Goal: Task Accomplishment & Management: Manage account settings

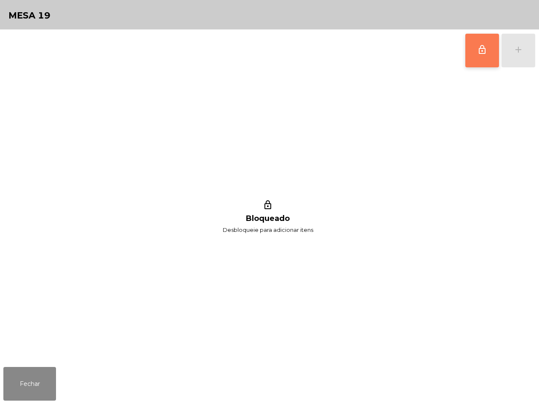
click at [497, 50] on button "lock_outline" at bounding box center [482, 51] width 34 height 34
click at [489, 55] on button "lock_outline" at bounding box center [482, 51] width 34 height 34
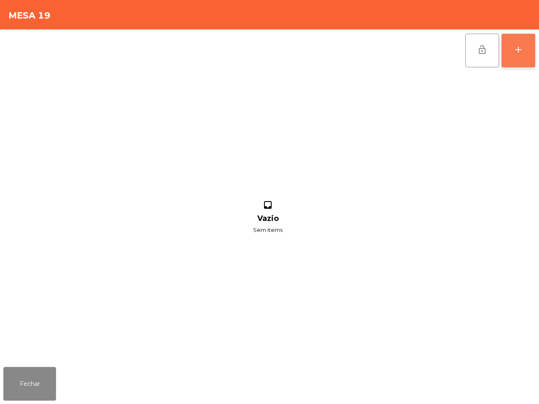
click at [524, 56] on button "add" at bounding box center [518, 51] width 34 height 34
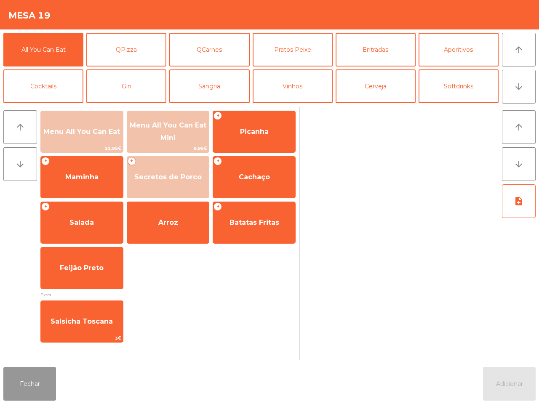
drag, startPoint x: 39, startPoint y: 383, endPoint x: 46, endPoint y: 381, distance: 8.0
click at [39, 383] on button "Fechar" at bounding box center [29, 384] width 53 height 34
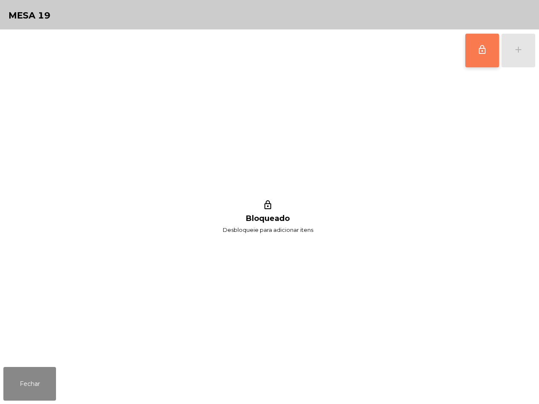
click at [481, 43] on button "lock_outline" at bounding box center [482, 51] width 34 height 34
click at [530, 55] on button "add" at bounding box center [518, 51] width 34 height 34
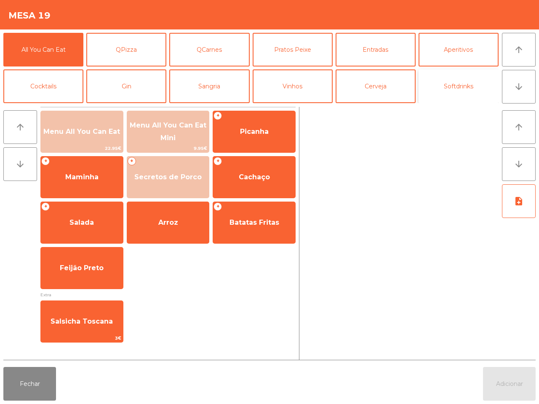
click at [447, 87] on button "Softdrinks" at bounding box center [458, 86] width 80 height 34
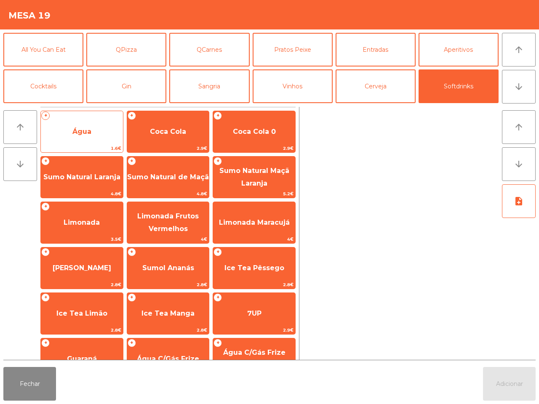
click at [51, 137] on span "Água" at bounding box center [82, 131] width 82 height 23
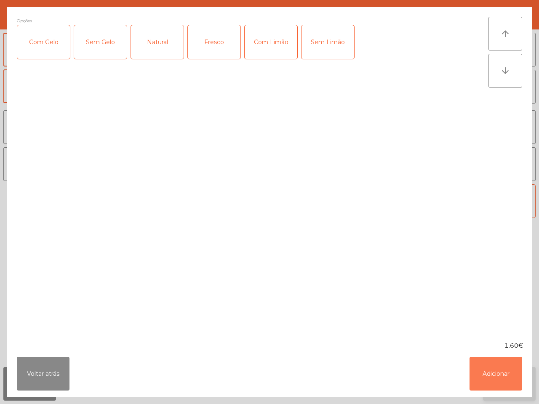
drag, startPoint x: 511, startPoint y: 372, endPoint x: 510, endPoint y: 376, distance: 4.3
click at [511, 372] on button "Adicionar" at bounding box center [495, 374] width 53 height 34
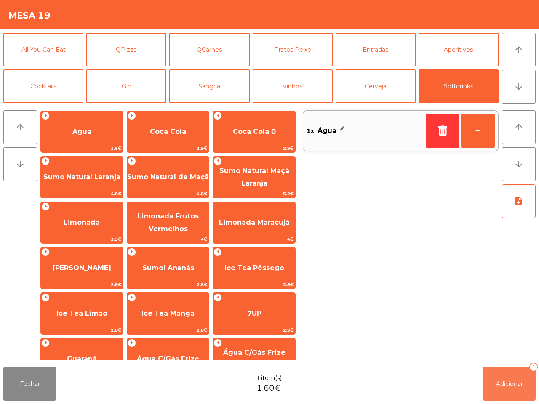
click at [512, 385] on span "Adicionar" at bounding box center [509, 384] width 27 height 8
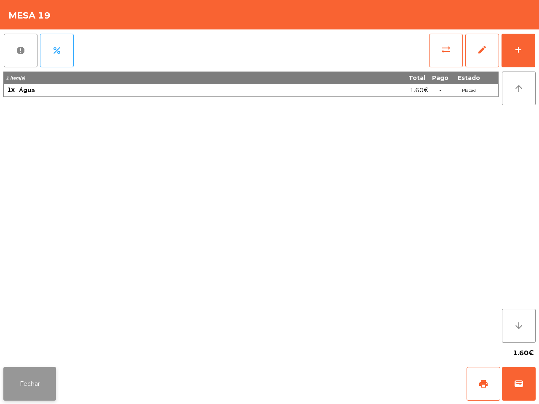
click at [38, 382] on button "Fechar" at bounding box center [29, 384] width 53 height 34
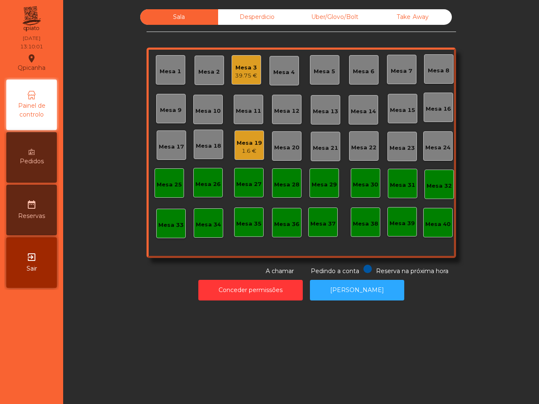
click at [320, 333] on div "Sala Desperdicio Uber/Glovo/Bolt Take Away Mesa 1 Mesa 2 Mesa 3 39.75 € Mesa 4 …" at bounding box center [301, 202] width 476 height 404
click at [242, 131] on div "Mesa 19 1.6 €" at bounding box center [248, 144] width 29 height 29
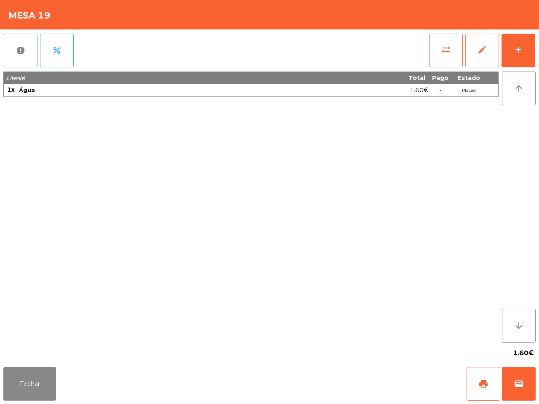
click at [499, 45] on button "edit" at bounding box center [482, 51] width 34 height 34
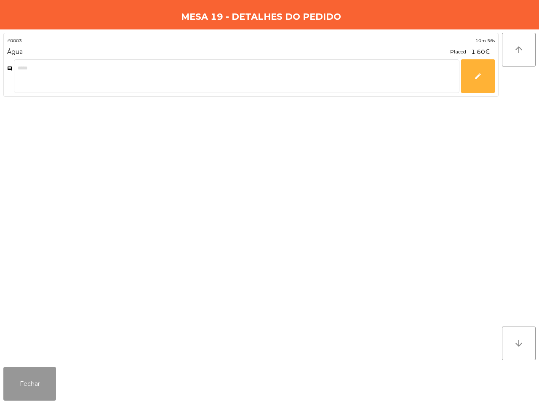
drag, startPoint x: 16, startPoint y: 376, endPoint x: 21, endPoint y: 375, distance: 5.5
click at [16, 376] on button "Fechar" at bounding box center [29, 384] width 53 height 34
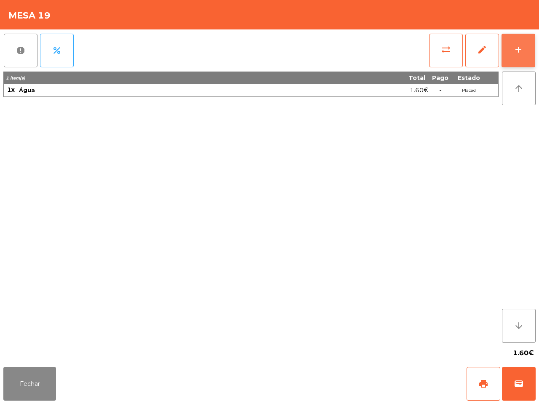
click at [514, 41] on button "add" at bounding box center [518, 51] width 34 height 34
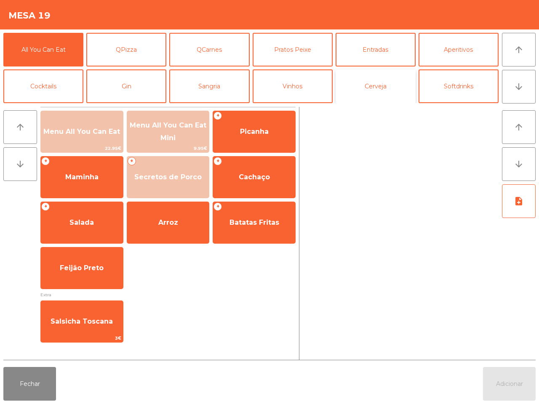
click at [411, 87] on button "Cerveja" at bounding box center [375, 86] width 80 height 34
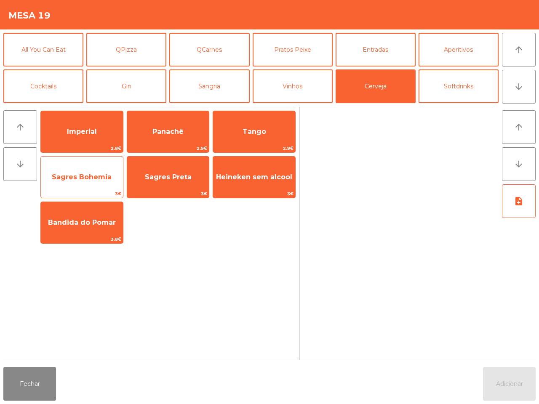
click at [97, 181] on span "Sagres Bohemia" at bounding box center [82, 177] width 82 height 23
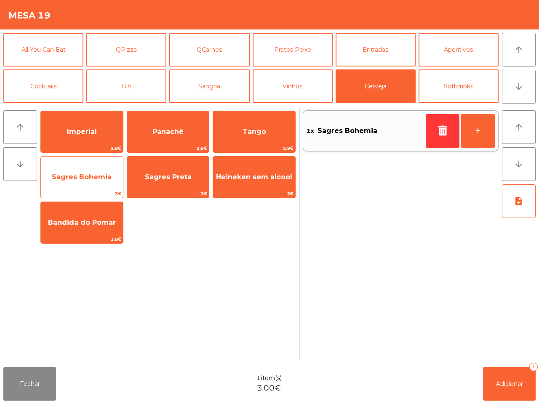
click at [97, 181] on span "Sagres Bohemia" at bounding box center [82, 177] width 82 height 23
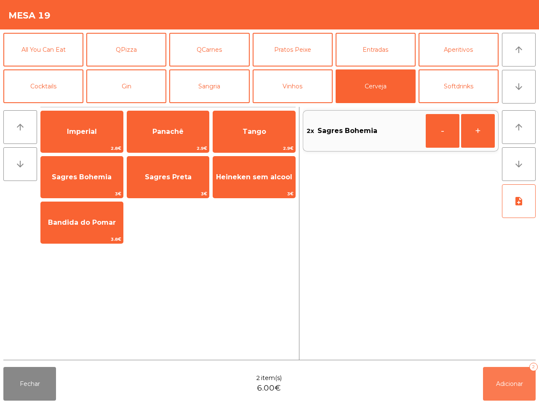
click at [524, 380] on button "Adicionar 2" at bounding box center [509, 384] width 53 height 34
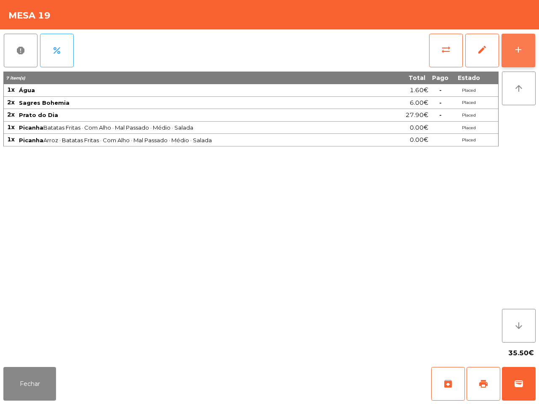
click at [526, 55] on button "add" at bounding box center [518, 51] width 34 height 34
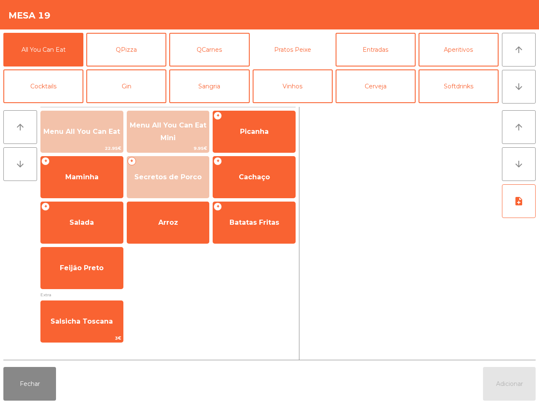
drag, startPoint x: 287, startPoint y: 46, endPoint x: 275, endPoint y: 68, distance: 25.3
click at [288, 46] on button "Pratos Peixe" at bounding box center [292, 50] width 80 height 34
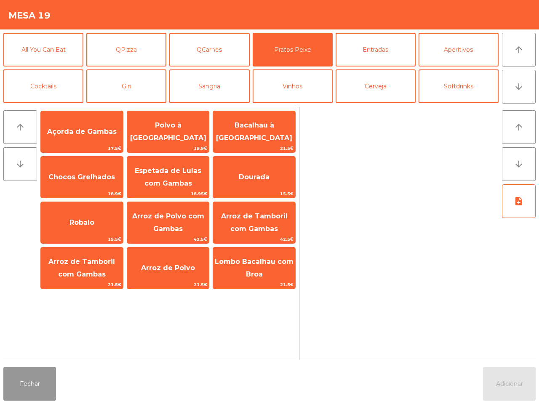
click at [44, 379] on button "Fechar" at bounding box center [29, 384] width 53 height 34
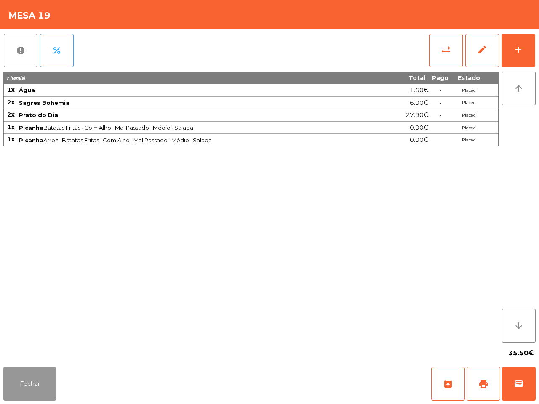
click at [45, 373] on button "Fechar" at bounding box center [29, 384] width 53 height 34
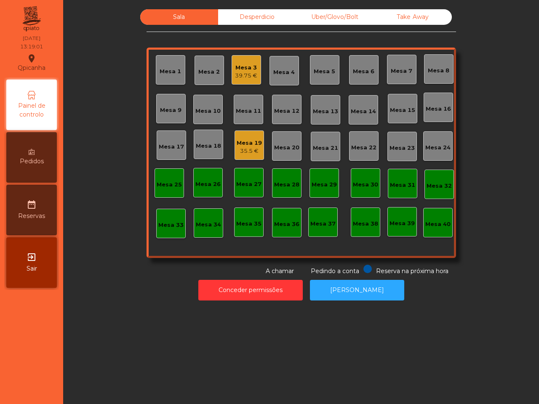
click at [434, 173] on div "Mesa 32" at bounding box center [438, 184] width 29 height 29
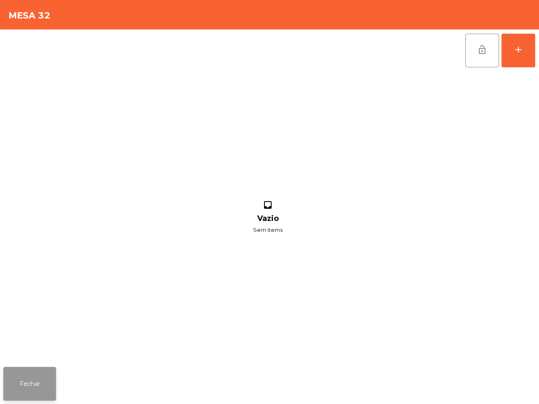
click at [15, 380] on button "Fechar" at bounding box center [29, 384] width 53 height 34
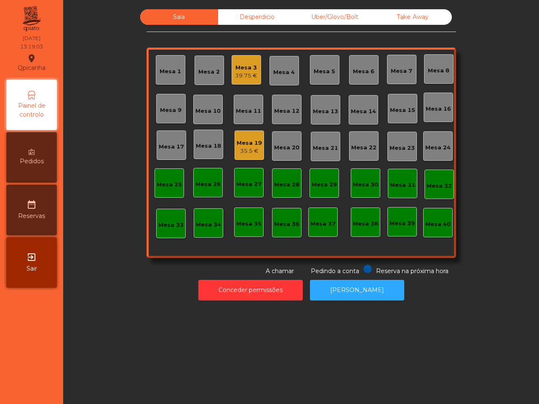
click at [242, 150] on div "35.5 €" at bounding box center [248, 151] width 25 height 8
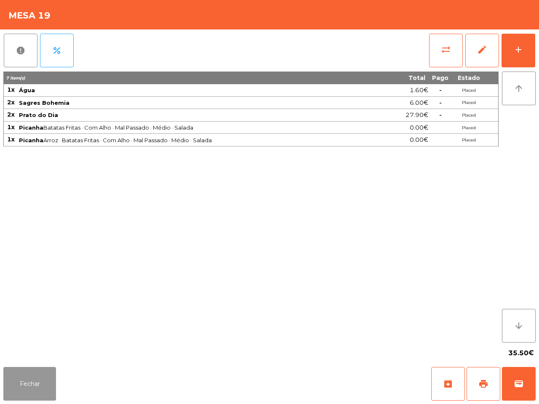
click at [8, 385] on button "Fechar" at bounding box center [29, 384] width 53 height 34
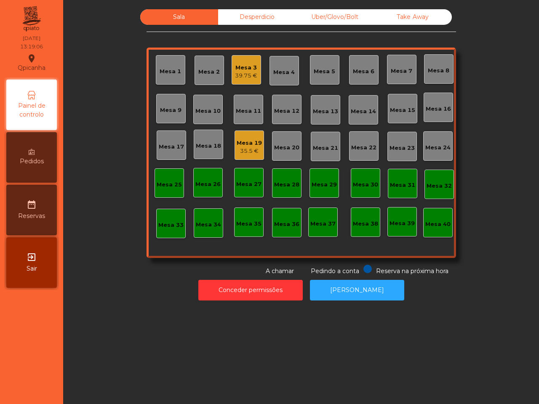
click at [259, 64] on div "Mesa 1 Mesa 2 Mesa 3 39.75 € Mesa 4 Mesa 5 Mesa 6 Mesa 7 Mesa 8 [GEOGRAPHIC_DAT…" at bounding box center [300, 153] width 309 height 210
click at [231, 67] on div "Mesa 3 39.75 €" at bounding box center [245, 69] width 29 height 29
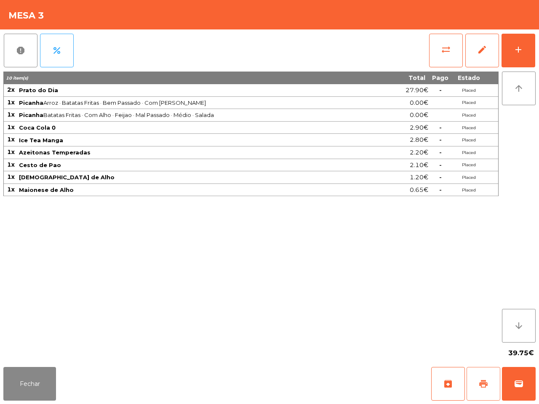
click at [476, 384] on button "print" at bounding box center [483, 384] width 34 height 34
click at [31, 380] on button "Fechar" at bounding box center [29, 384] width 53 height 34
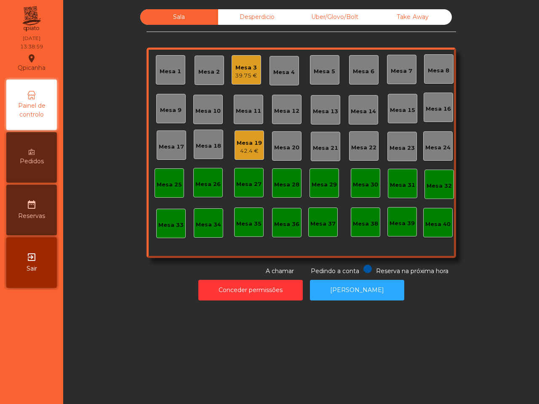
click at [30, 379] on nav "Qpicanha location_on [DATE] 13:38:59 Painel de controlo Pedidos date_range Rese…" at bounding box center [31, 202] width 63 height 404
click at [242, 80] on div "Mesa 3 39.75 €" at bounding box center [245, 69] width 29 height 29
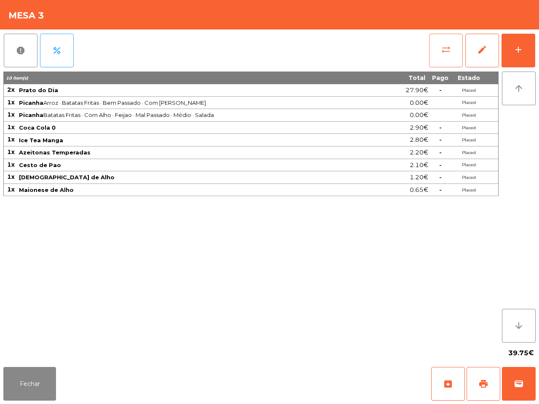
click at [449, 50] on span "sync_alt" at bounding box center [446, 50] width 10 height 10
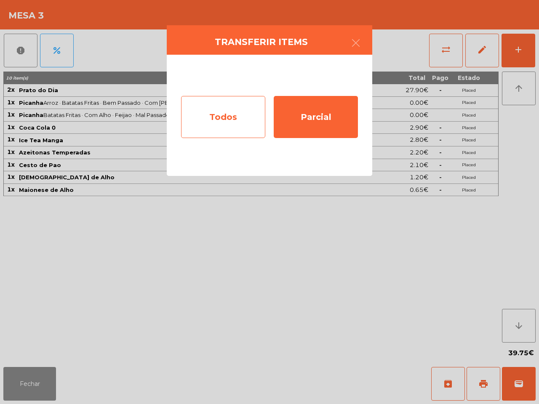
click at [240, 128] on div "Todos" at bounding box center [223, 117] width 84 height 42
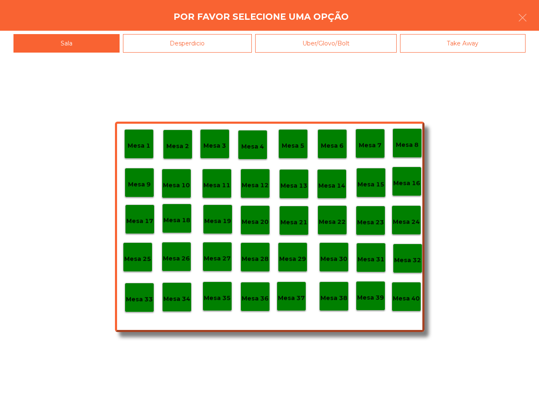
click at [405, 299] on p "Mesa 40" at bounding box center [406, 299] width 27 height 10
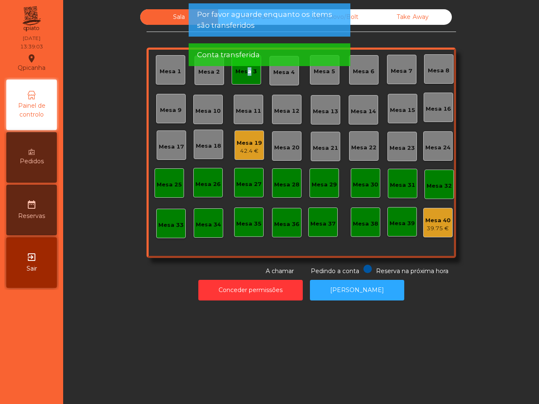
click at [243, 77] on div "Mesa 3" at bounding box center [245, 69] width 29 height 29
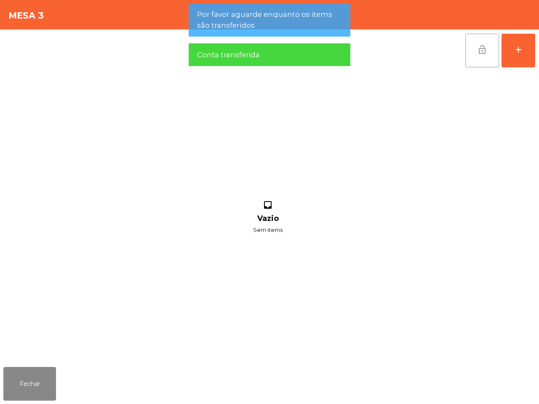
click at [483, 53] on span "lock_open" at bounding box center [482, 50] width 10 height 10
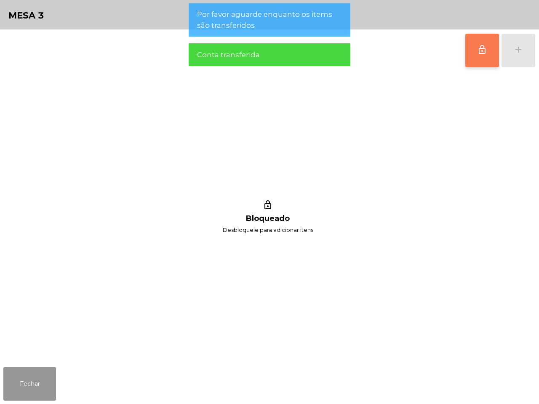
click at [38, 396] on button "Fechar" at bounding box center [29, 384] width 53 height 34
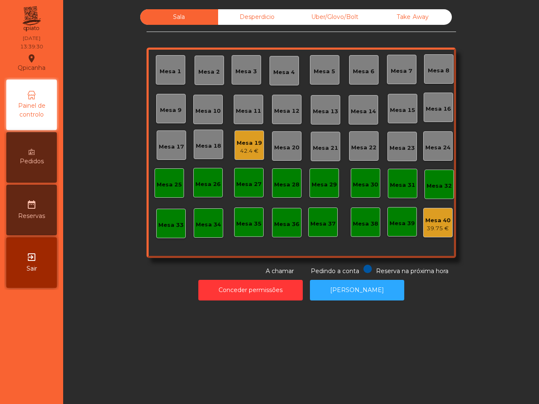
click at [244, 142] on div "Mesa 19" at bounding box center [248, 143] width 25 height 8
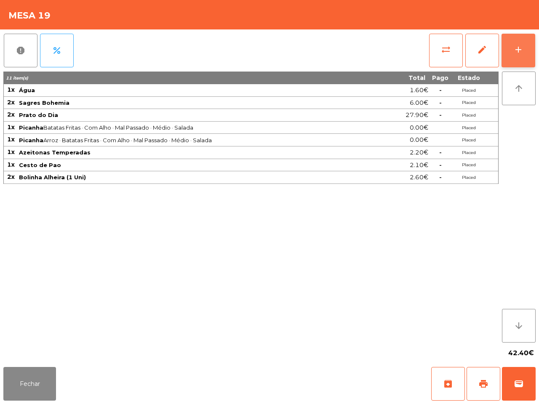
click at [520, 42] on button "add" at bounding box center [518, 51] width 34 height 34
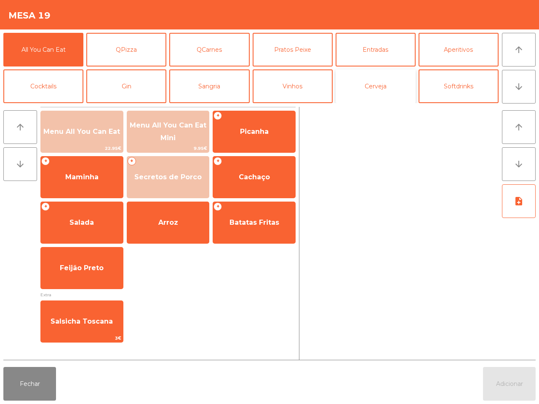
click at [373, 87] on button "Cerveja" at bounding box center [375, 86] width 80 height 34
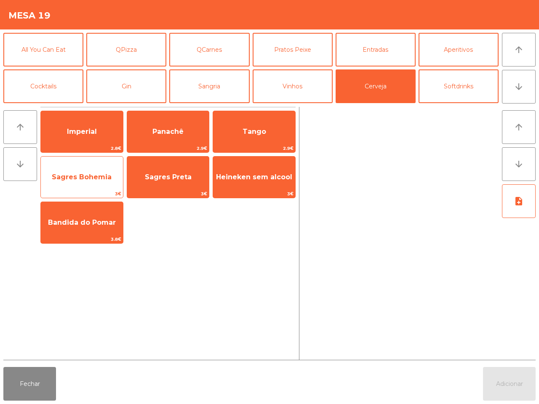
click at [101, 183] on span "Sagres Bohemia" at bounding box center [82, 177] width 82 height 23
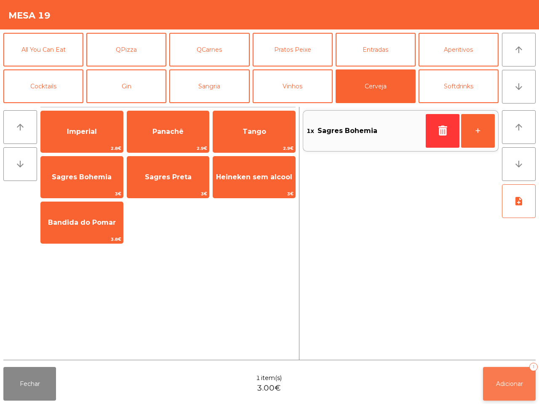
click at [500, 377] on button "Adicionar 1" at bounding box center [509, 384] width 53 height 34
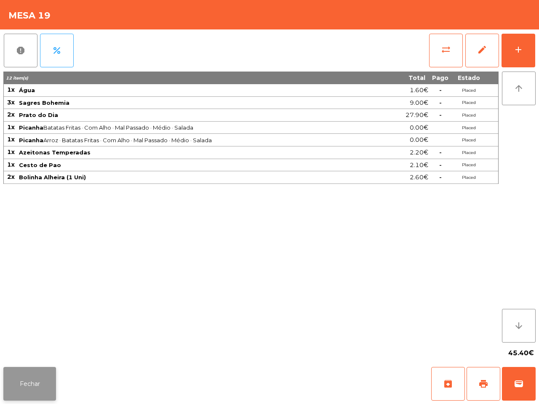
click at [21, 388] on button "Fechar" at bounding box center [29, 384] width 53 height 34
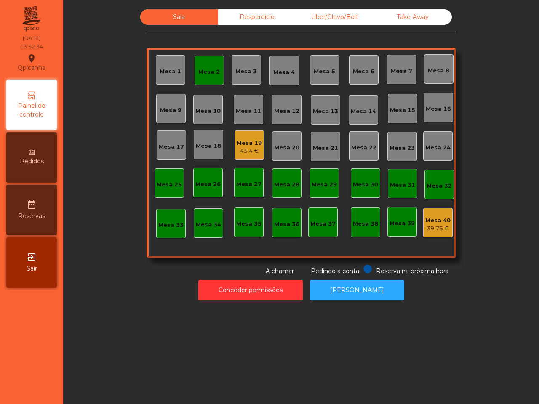
click at [194, 76] on div "Mesa 2" at bounding box center [208, 70] width 29 height 29
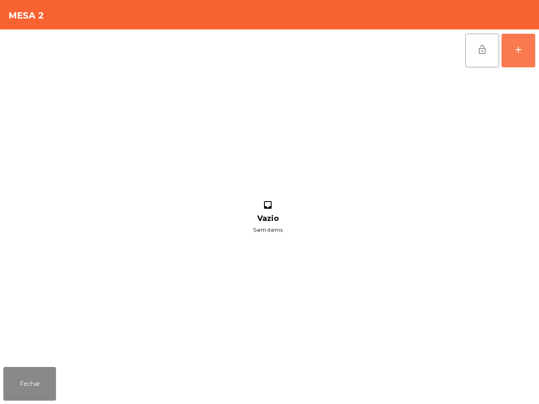
drag, startPoint x: 511, startPoint y: 49, endPoint x: 432, endPoint y: 123, distance: 108.7
click at [512, 49] on button "add" at bounding box center [518, 51] width 34 height 34
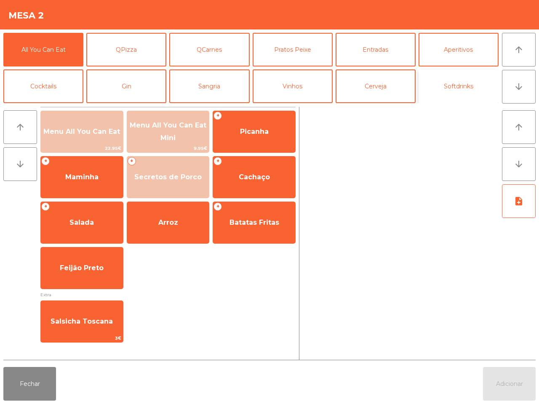
click at [482, 90] on button "Softdrinks" at bounding box center [458, 86] width 80 height 34
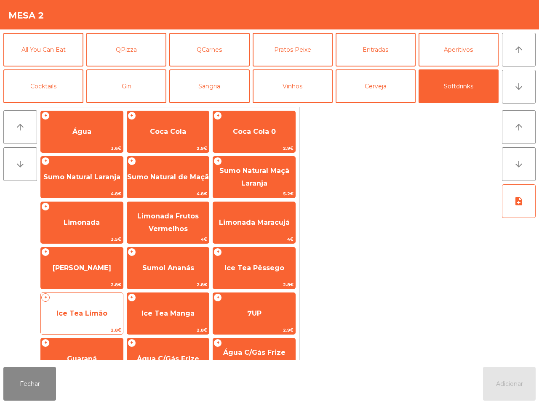
click at [96, 306] on span "Ice Tea Limão" at bounding box center [82, 313] width 82 height 23
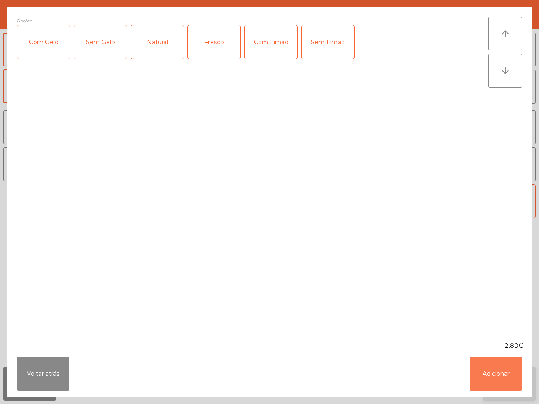
click at [491, 371] on button "Adicionar" at bounding box center [495, 374] width 53 height 34
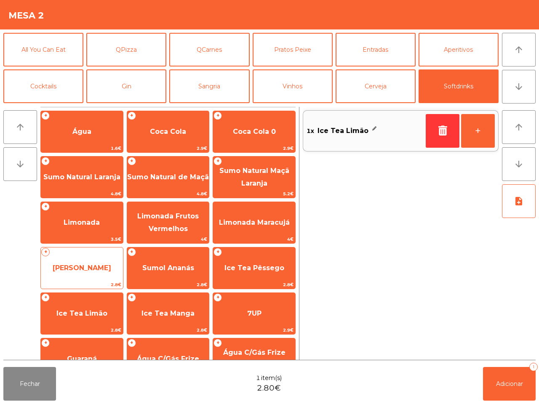
click at [89, 262] on span "[PERSON_NAME]" at bounding box center [82, 268] width 82 height 23
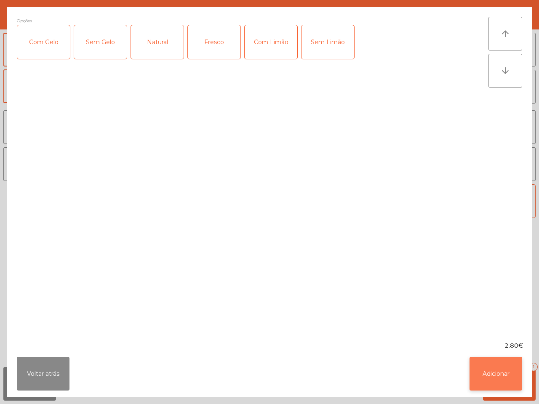
click at [499, 385] on button "Adicionar" at bounding box center [495, 374] width 53 height 34
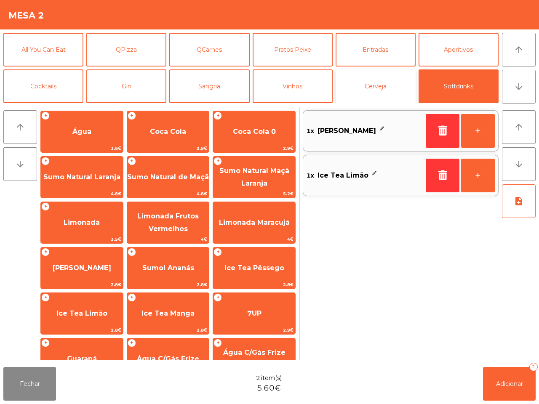
click at [382, 98] on button "Cerveja" at bounding box center [375, 86] width 80 height 34
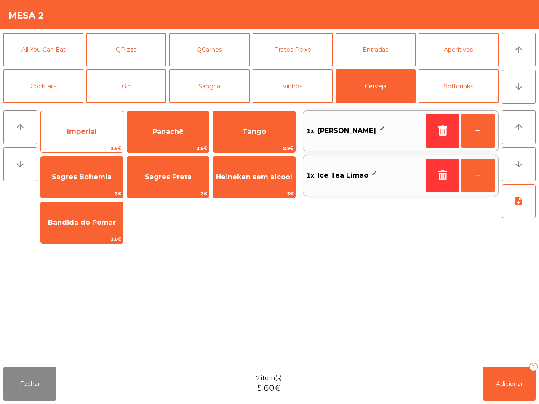
click at [95, 129] on span "Imperial" at bounding box center [82, 132] width 30 height 8
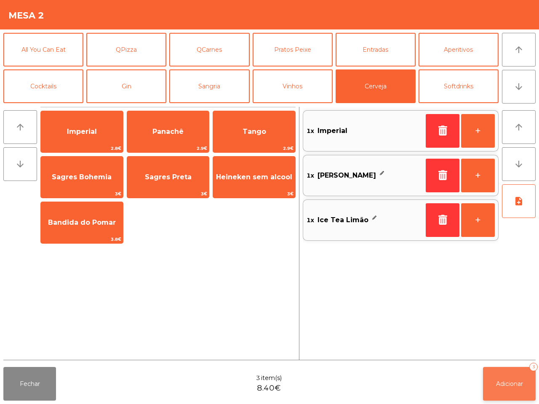
click at [504, 387] on span "Adicionar" at bounding box center [509, 384] width 27 height 8
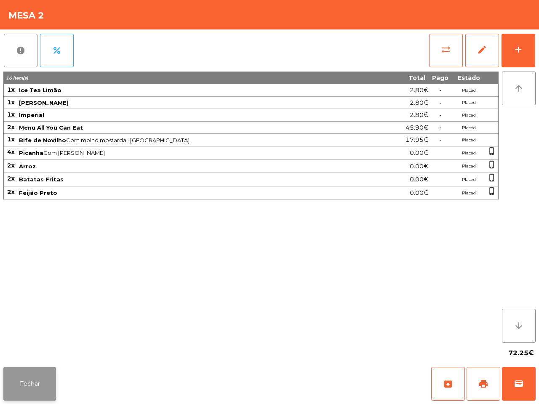
click at [29, 383] on button "Fechar" at bounding box center [29, 384] width 53 height 34
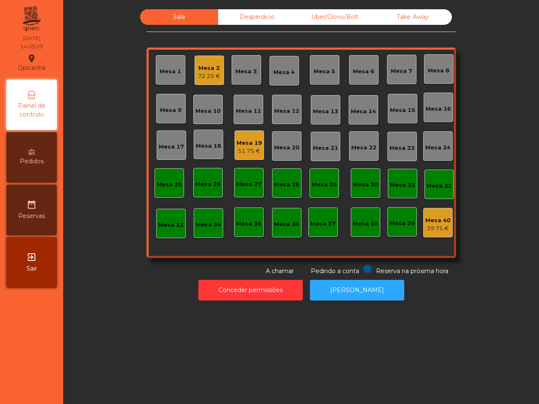
click at [245, 64] on div "Mesa 3" at bounding box center [245, 70] width 21 height 12
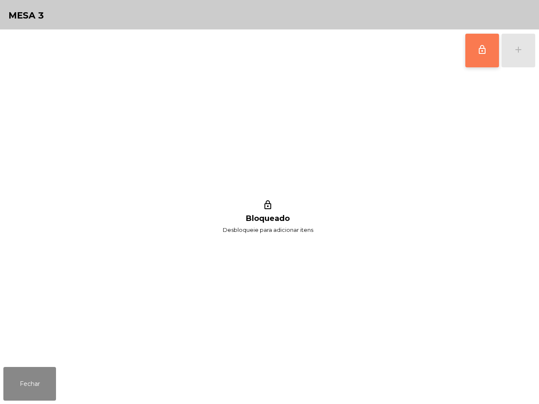
click at [474, 48] on button "lock_outline" at bounding box center [482, 51] width 34 height 34
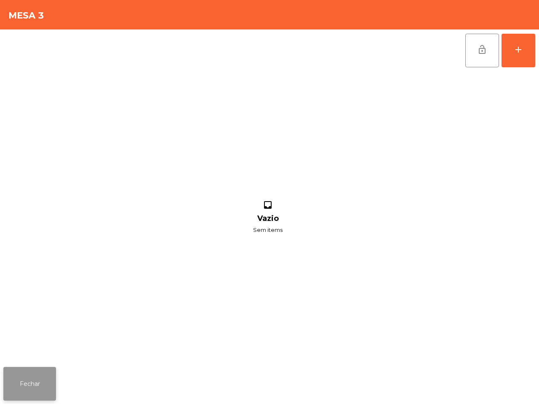
click at [41, 388] on button "Fechar" at bounding box center [29, 384] width 53 height 34
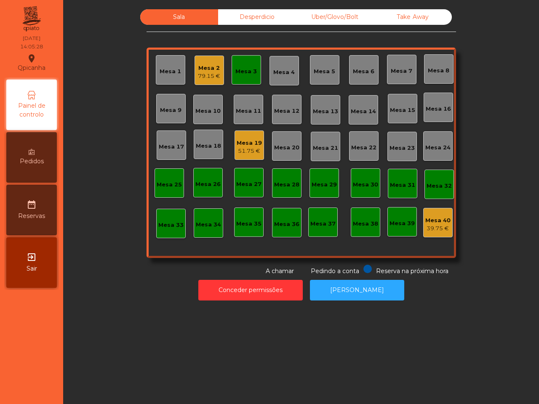
click at [155, 340] on div "Sala Desperdicio Uber/Glovo/Bolt Take Away Mesa 1 Mesa 2 79.15 € Mesa 3 Mesa 4 …" at bounding box center [301, 202] width 476 height 404
click at [236, 70] on div "Mesa 3" at bounding box center [245, 71] width 21 height 8
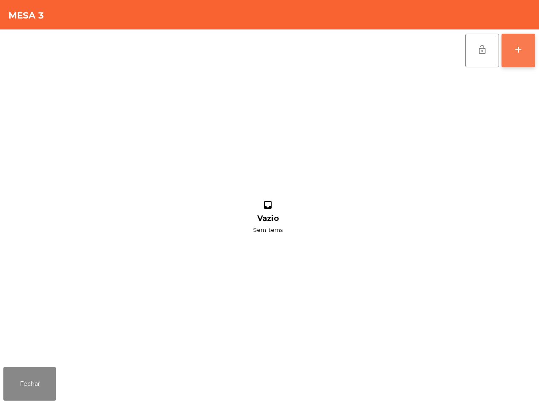
click at [501, 55] on div "lock_open add" at bounding box center [500, 50] width 71 height 42
click at [522, 48] on div "add" at bounding box center [518, 50] width 10 height 10
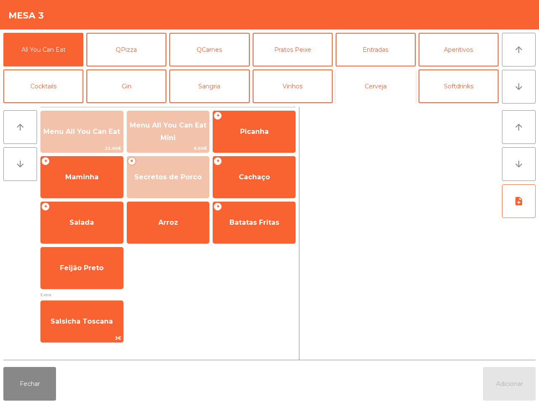
click at [376, 85] on button "Cerveja" at bounding box center [375, 86] width 80 height 34
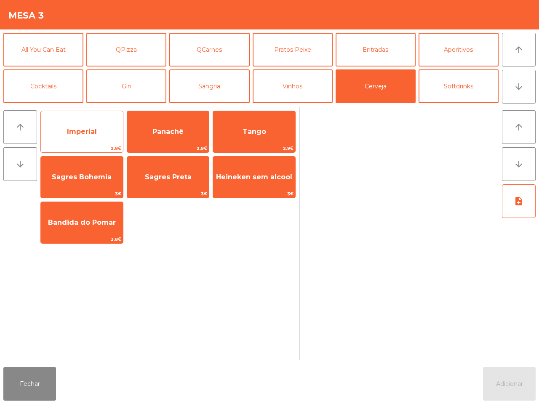
click at [77, 135] on span "Imperial" at bounding box center [82, 132] width 30 height 8
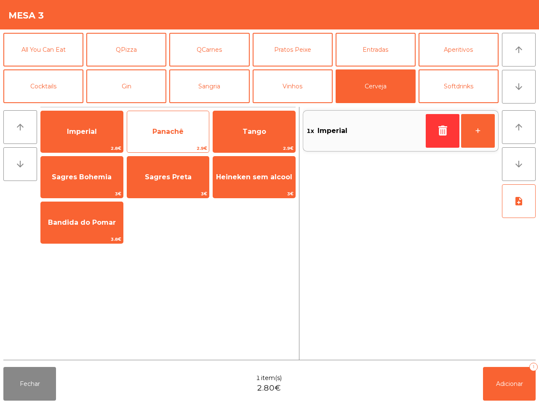
click at [167, 136] on span "Panachê" at bounding box center [168, 131] width 82 height 23
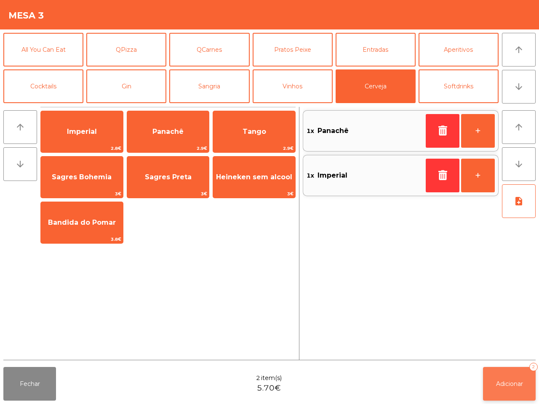
click at [510, 385] on span "Adicionar" at bounding box center [509, 384] width 27 height 8
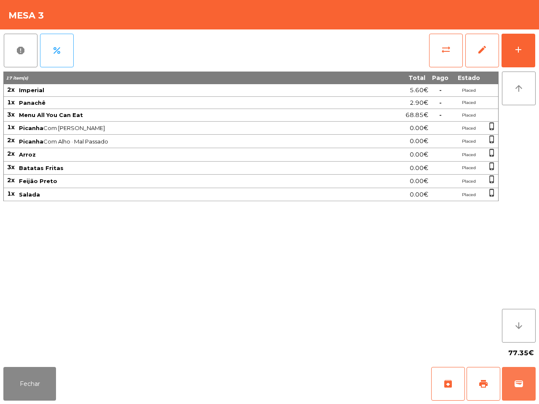
click at [370, 360] on app-table-orders "Mesa 3 report percent sync_alt edit add 17 item(s) Total Pago Estado 2x Imperia…" at bounding box center [269, 202] width 539 height 404
click at [59, 377] on div "Fechar archive print wallet" at bounding box center [269, 384] width 539 height 40
click at [49, 377] on button "Fechar" at bounding box center [29, 384] width 53 height 34
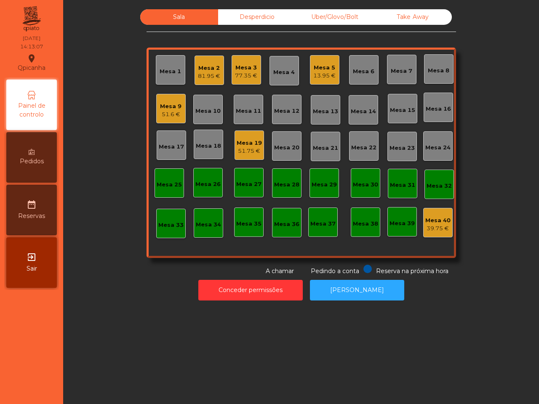
click at [316, 74] on div "13.95 €" at bounding box center [324, 76] width 22 height 8
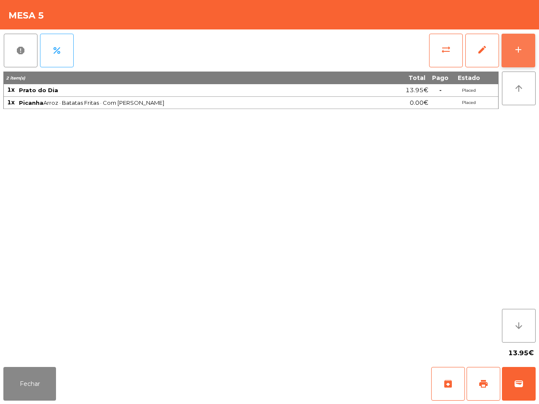
click at [526, 51] on button "add" at bounding box center [518, 51] width 34 height 34
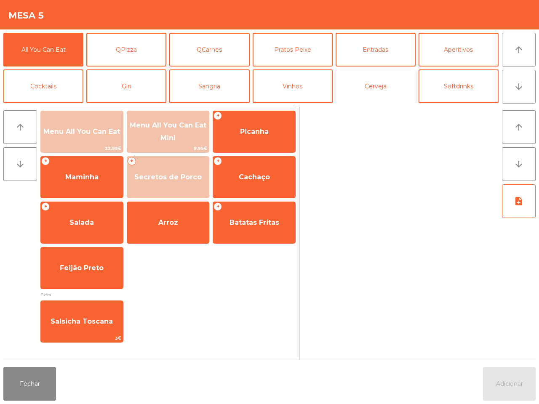
click at [386, 89] on button "Cerveja" at bounding box center [375, 86] width 80 height 34
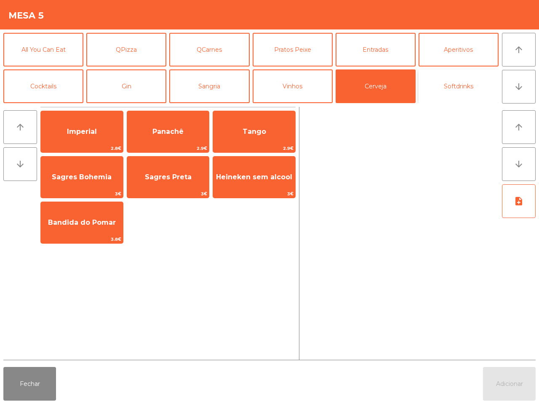
click at [486, 95] on button "Softdrinks" at bounding box center [458, 86] width 80 height 34
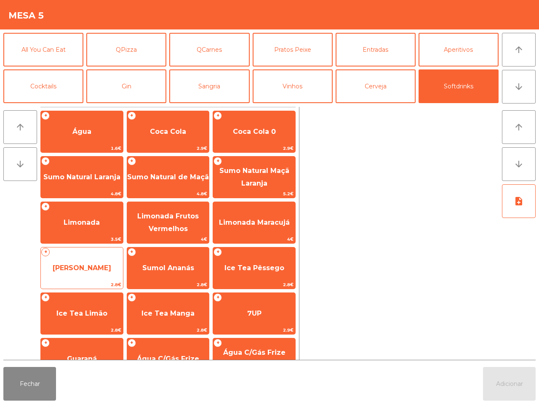
click at [72, 258] on span "[PERSON_NAME]" at bounding box center [82, 268] width 82 height 23
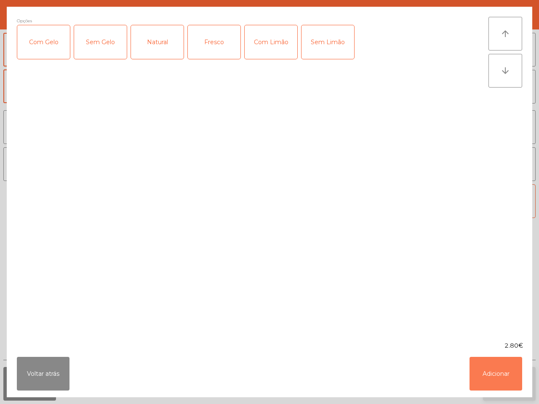
click at [491, 380] on button "Adicionar" at bounding box center [495, 374] width 53 height 34
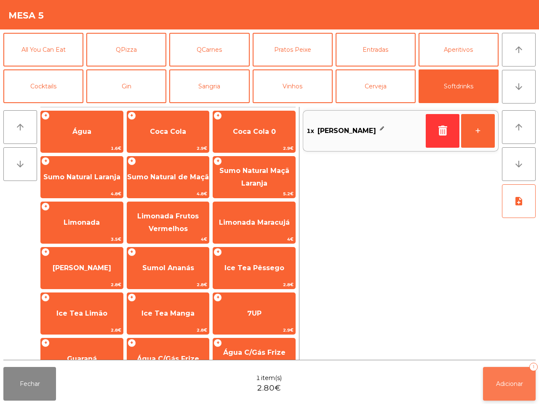
click at [489, 371] on button "Adicionar 1" at bounding box center [509, 384] width 53 height 34
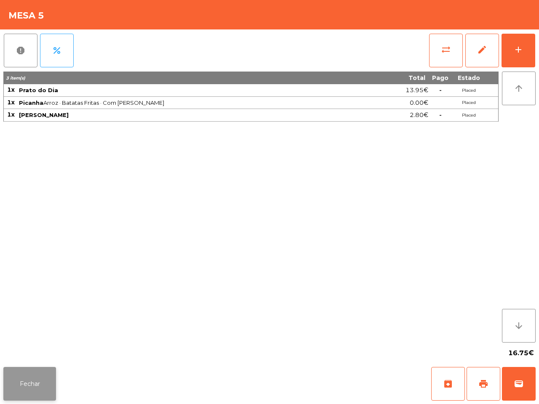
click at [35, 388] on button "Fechar" at bounding box center [29, 384] width 53 height 34
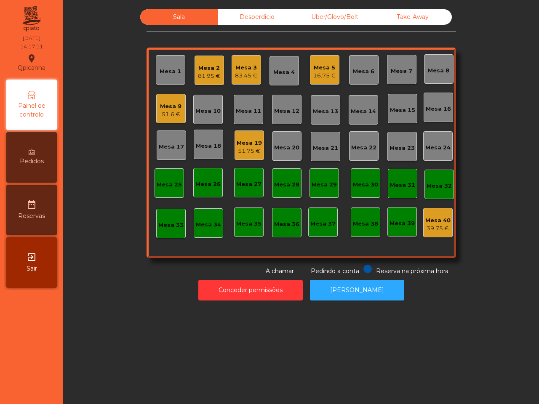
click at [169, 114] on div "51.6 €" at bounding box center [170, 114] width 21 height 8
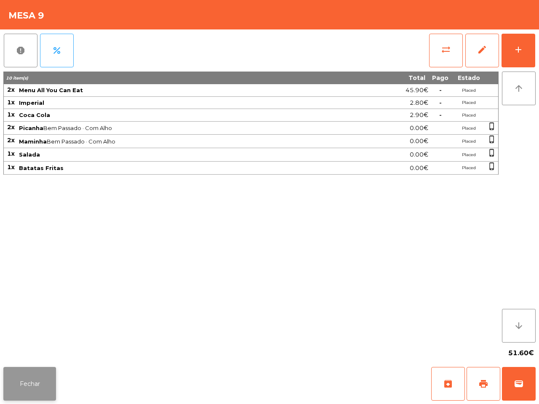
click at [43, 380] on button "Fechar" at bounding box center [29, 384] width 53 height 34
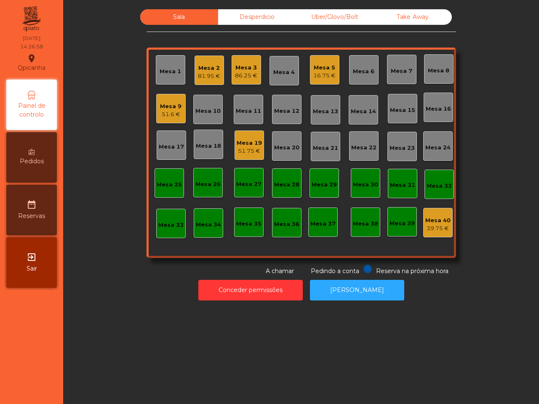
click at [257, 147] on div "Mesa 19 51.75 €" at bounding box center [248, 144] width 29 height 29
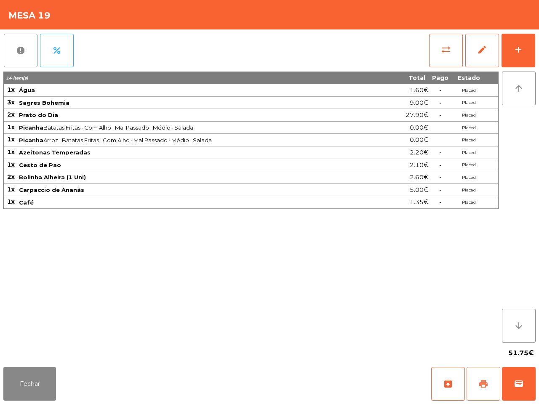
click at [484, 386] on span "print" at bounding box center [483, 384] width 10 height 10
click at [33, 378] on button "Fechar" at bounding box center [29, 384] width 53 height 34
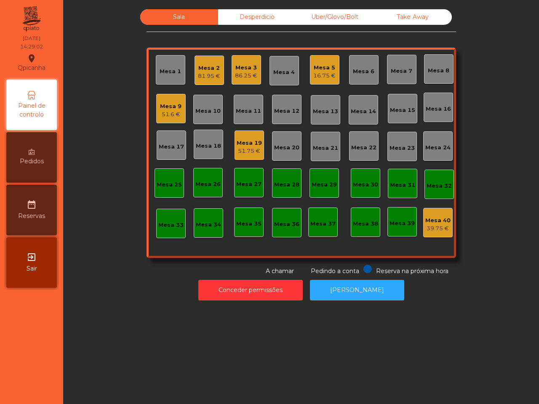
drag, startPoint x: 40, startPoint y: 379, endPoint x: 56, endPoint y: 331, distance: 49.9
click at [44, 367] on nav "Qpicanha location_on [DATE] 14:29:02 Painel de controlo Pedidos date_range Rese…" at bounding box center [31, 202] width 63 height 404
click at [249, 149] on div "51.75 €" at bounding box center [248, 151] width 25 height 8
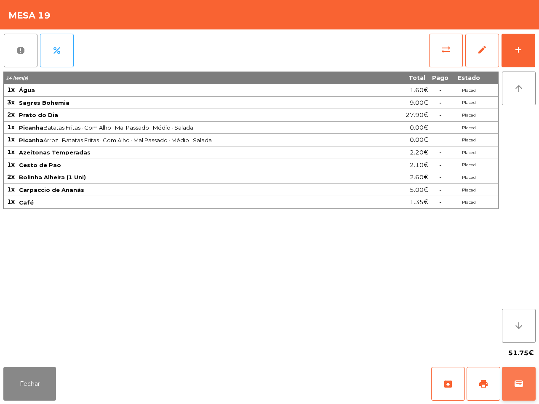
click at [523, 381] on span "wallet" at bounding box center [518, 384] width 10 height 10
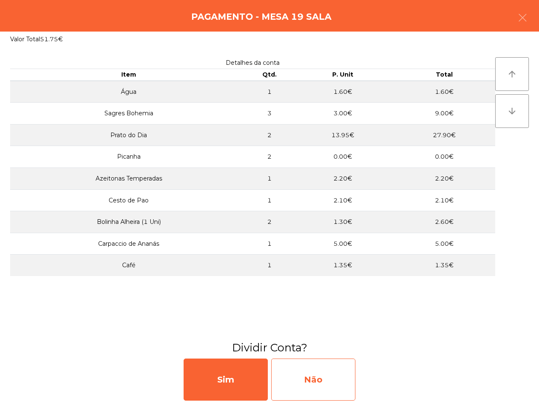
click at [337, 379] on div "Não" at bounding box center [313, 380] width 84 height 42
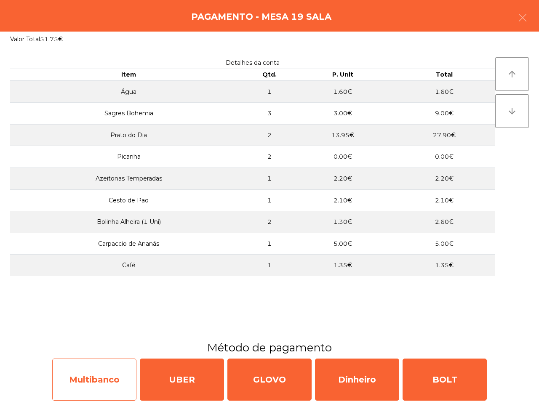
click at [117, 377] on div "Multibanco" at bounding box center [94, 380] width 84 height 42
select select "**"
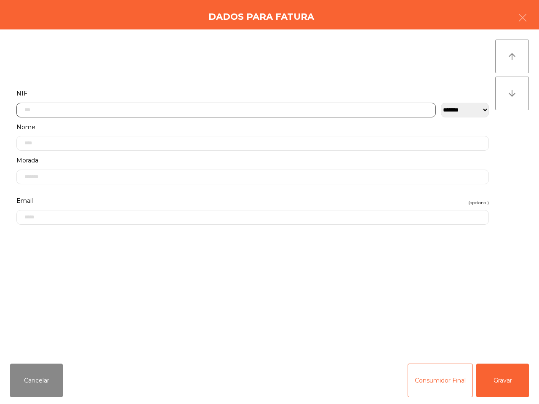
click at [93, 109] on input "text" at bounding box center [225, 110] width 419 height 15
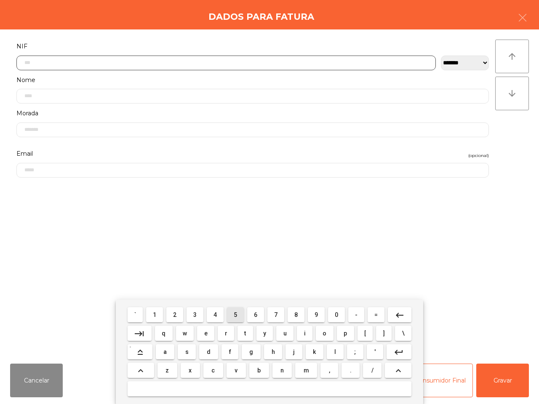
click at [230, 314] on button "5" at bounding box center [235, 314] width 17 height 15
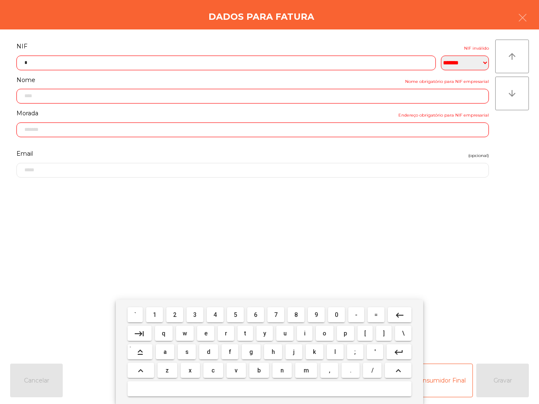
click at [153, 312] on button "1" at bounding box center [154, 314] width 17 height 15
click at [215, 314] on span "4" at bounding box center [214, 314] width 3 height 7
drag, startPoint x: 215, startPoint y: 314, endPoint x: 224, endPoint y: 314, distance: 9.3
click at [215, 314] on span "4" at bounding box center [214, 314] width 3 height 7
click at [234, 316] on button "5" at bounding box center [235, 314] width 17 height 15
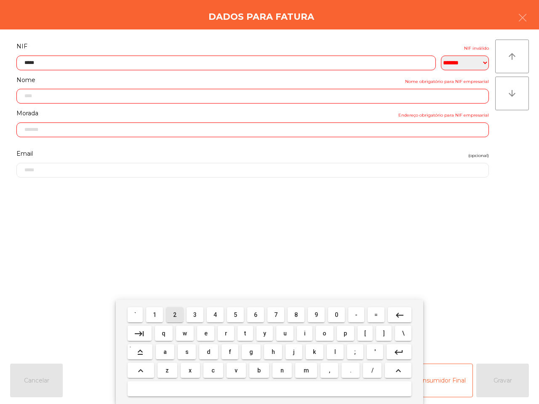
click at [173, 316] on button "2" at bounding box center [174, 314] width 17 height 15
click at [213, 314] on button "4" at bounding box center [215, 314] width 17 height 15
click at [337, 317] on span "0" at bounding box center [336, 314] width 3 height 7
click at [172, 314] on button "2" at bounding box center [174, 314] width 17 height 15
click at [42, 60] on input "*********" at bounding box center [225, 63] width 419 height 15
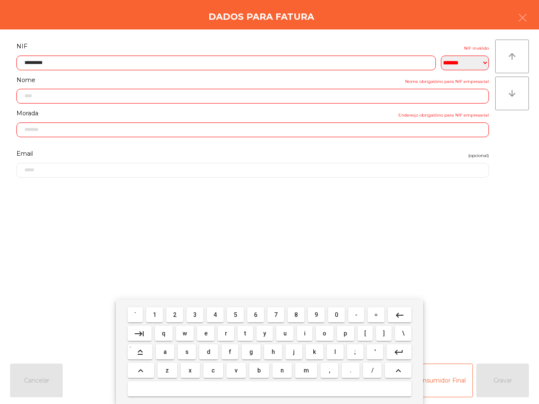
click at [396, 314] on mat-icon "keyboard_backspace" at bounding box center [399, 315] width 10 height 10
click at [336, 314] on span "0" at bounding box center [336, 314] width 3 height 7
click at [66, 63] on input "*********" at bounding box center [225, 63] width 419 height 15
click at [399, 315] on mat-icon "keyboard_backspace" at bounding box center [399, 315] width 10 height 10
click at [395, 314] on mat-icon "keyboard_backspace" at bounding box center [399, 315] width 10 height 10
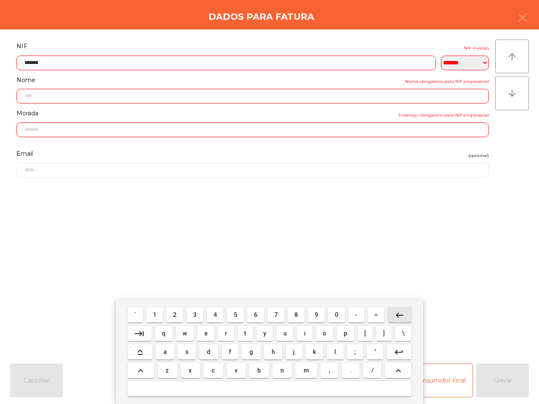
click at [394, 314] on mat-icon "keyboard_backspace" at bounding box center [399, 315] width 10 height 10
click at [175, 314] on button "2" at bounding box center [174, 314] width 17 height 15
click at [313, 314] on button "9" at bounding box center [316, 314] width 17 height 15
drag, startPoint x: 216, startPoint y: 316, endPoint x: 228, endPoint y: 316, distance: 12.2
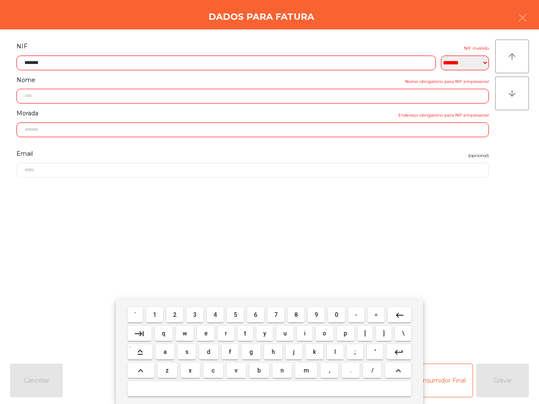
click at [219, 316] on button "4" at bounding box center [215, 314] width 17 height 15
click at [253, 316] on button "6" at bounding box center [255, 314] width 17 height 15
type input "*********"
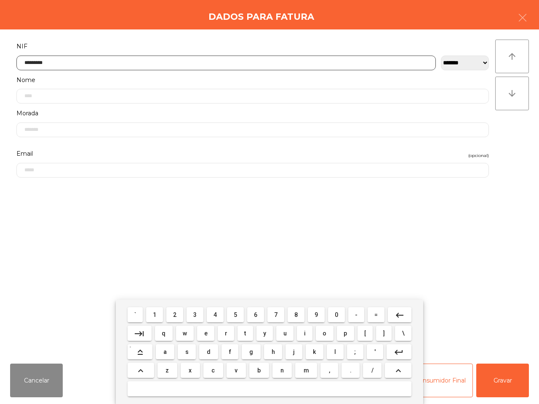
type input "**********"
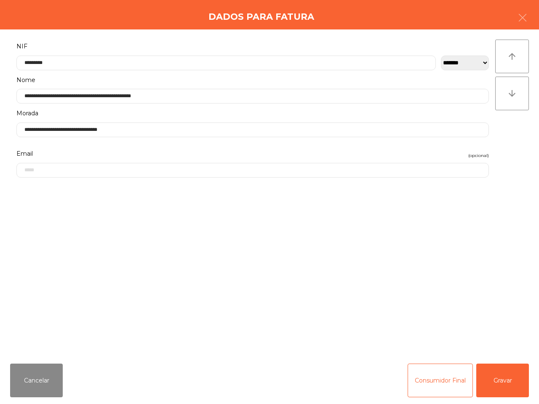
drag, startPoint x: 459, startPoint y: 386, endPoint x: 474, endPoint y: 305, distance: 82.2
click at [502, 380] on button "Gravar" at bounding box center [502, 381] width 53 height 34
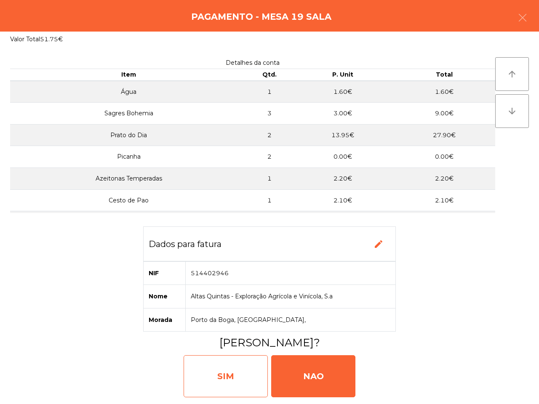
click at [257, 384] on div "SIM" at bounding box center [225, 376] width 84 height 42
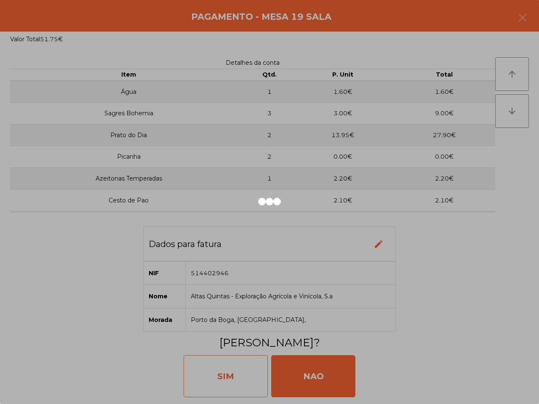
click at [256, 383] on div at bounding box center [269, 202] width 539 height 404
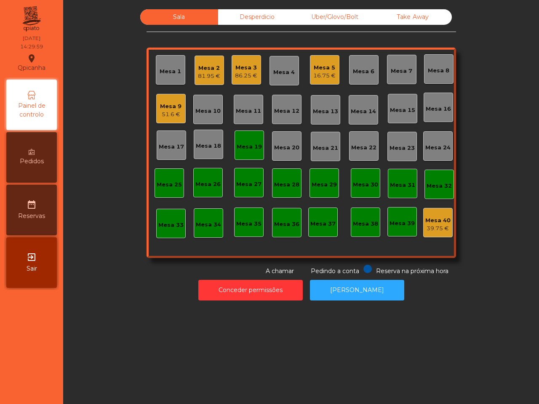
click at [314, 71] on div "Mesa 5" at bounding box center [324, 68] width 22 height 8
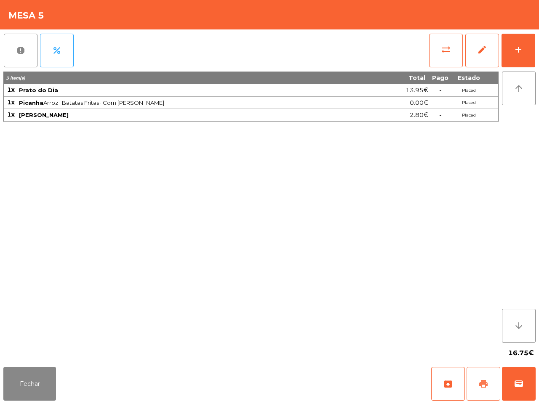
click at [482, 384] on span "print" at bounding box center [483, 384] width 10 height 10
click at [524, 378] on button "wallet" at bounding box center [519, 384] width 34 height 34
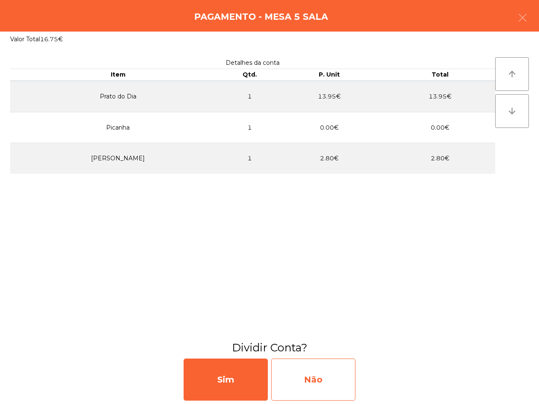
click at [339, 391] on div "Não" at bounding box center [313, 380] width 84 height 42
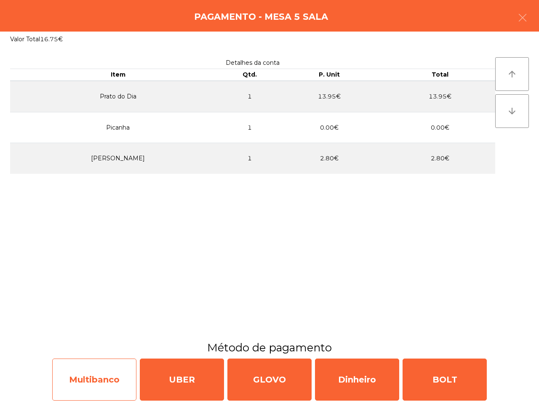
click at [109, 389] on div "Multibanco" at bounding box center [94, 380] width 84 height 42
select select "**"
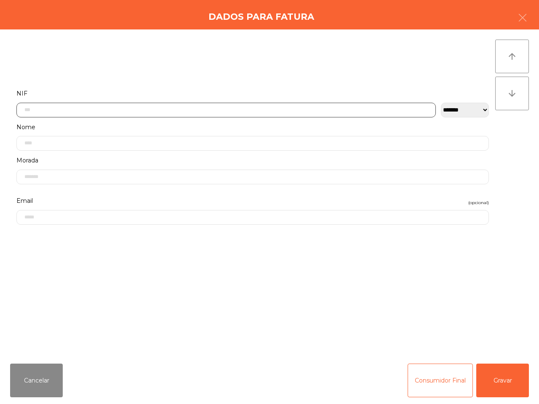
click at [45, 109] on input "text" at bounding box center [225, 110] width 419 height 15
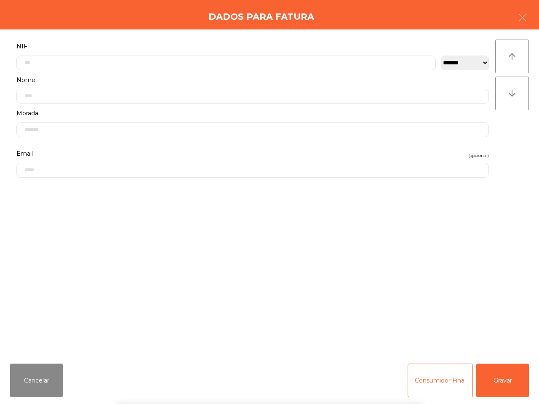
click at [41, 375] on div "` 1 2 3 4 5 6 7 8 9 0 - = keyboard_backspace keyboard_tab q w e r t y u i o p […" at bounding box center [269, 352] width 539 height 104
click at [38, 386] on button "Cancelar" at bounding box center [36, 381] width 53 height 34
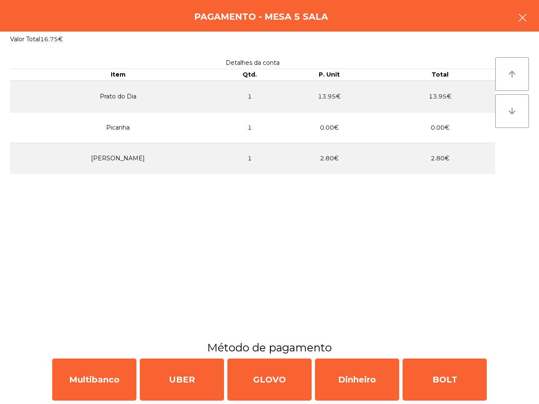
click at [518, 12] on button "button" at bounding box center [522, 18] width 24 height 25
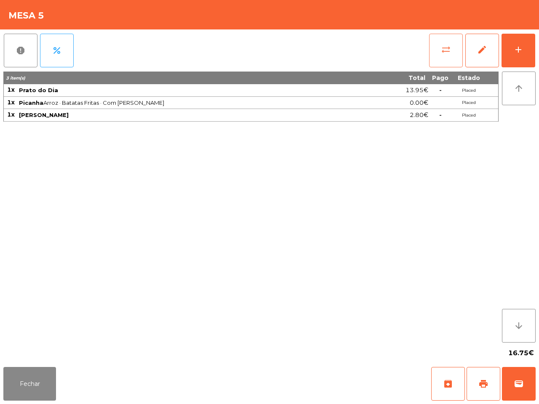
click at [442, 55] on button "sync_alt" at bounding box center [446, 51] width 34 height 34
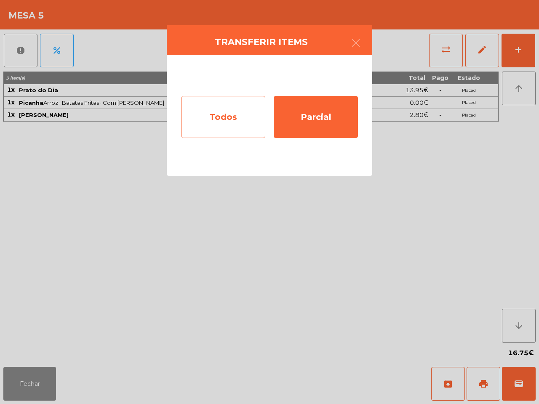
click at [239, 127] on div "Todos" at bounding box center [223, 117] width 84 height 42
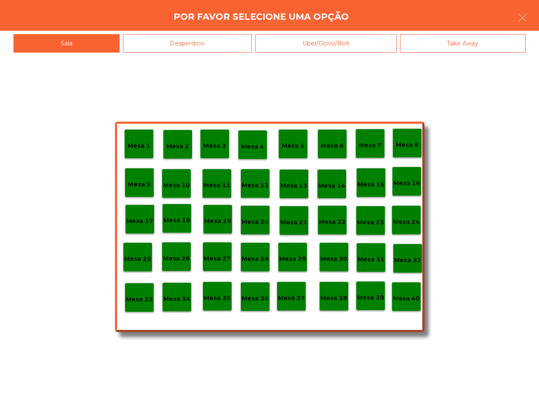
click at [405, 304] on div "Mesa 40" at bounding box center [405, 296] width 29 height 29
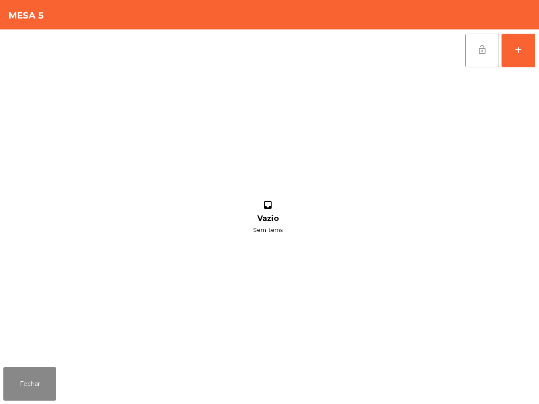
click at [478, 52] on span "lock_open" at bounding box center [482, 50] width 10 height 10
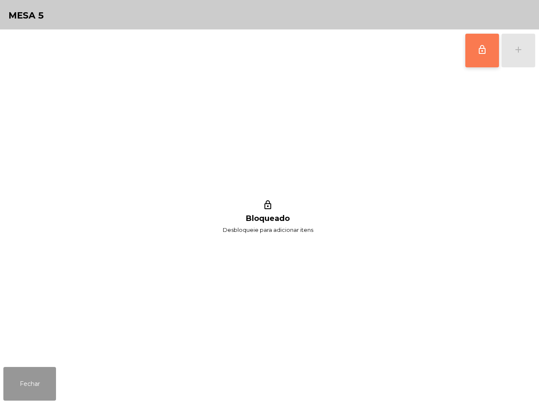
drag, startPoint x: 29, startPoint y: 373, endPoint x: 30, endPoint y: 369, distance: 4.5
click at [29, 374] on button "Fechar" at bounding box center [29, 384] width 53 height 34
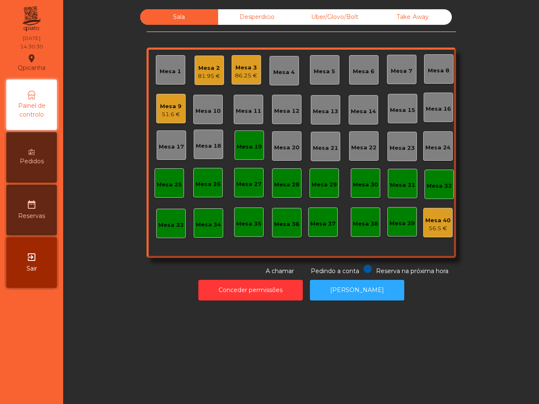
click at [227, 146] on div "Mesa 1 Mesa 2 81.95 € Mesa 3 86.25 € Mesa 4 Mesa 5 Mesa 6 Mesa 7 Mesa 8 Mesa 9 …" at bounding box center [300, 153] width 309 height 210
click at [245, 148] on div "Mesa 19" at bounding box center [248, 147] width 25 height 8
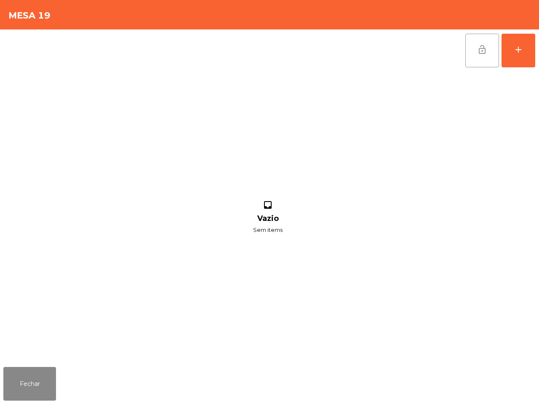
click at [476, 55] on button "lock_open" at bounding box center [482, 51] width 34 height 34
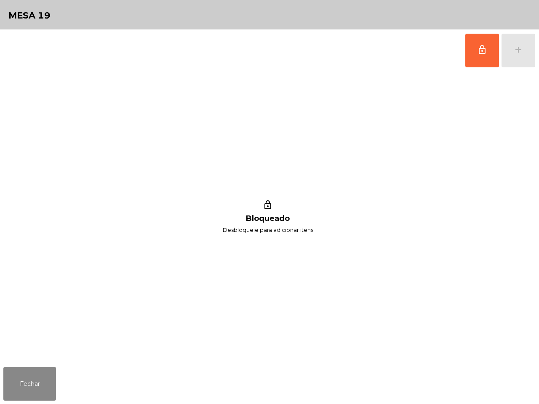
click at [35, 403] on div "Fechar" at bounding box center [269, 384] width 539 height 40
drag, startPoint x: 48, startPoint y: 374, endPoint x: 48, endPoint y: 369, distance: 4.3
click at [49, 376] on button "Fechar" at bounding box center [29, 384] width 53 height 34
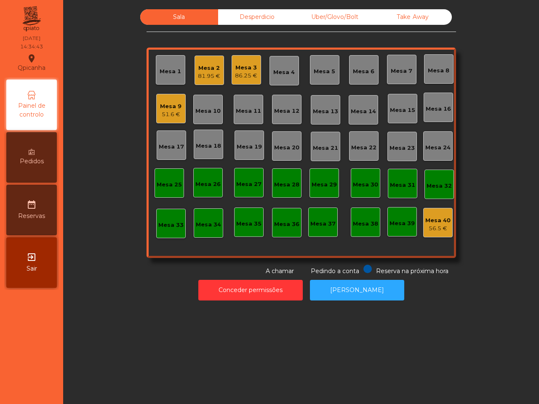
click at [175, 104] on div "Mesa 9" at bounding box center [170, 106] width 21 height 8
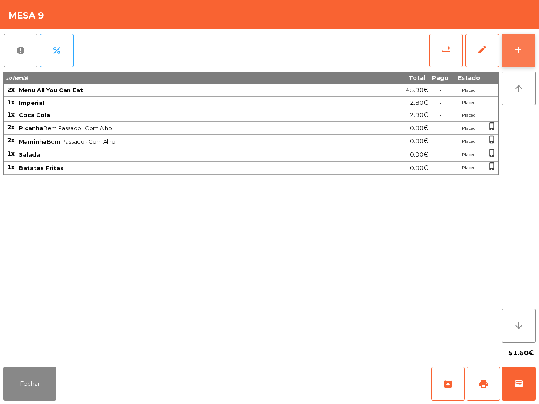
click at [521, 47] on div "add" at bounding box center [518, 50] width 10 height 10
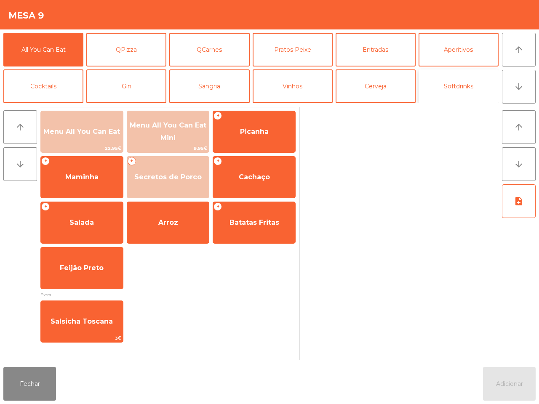
click at [452, 85] on button "Softdrinks" at bounding box center [458, 86] width 80 height 34
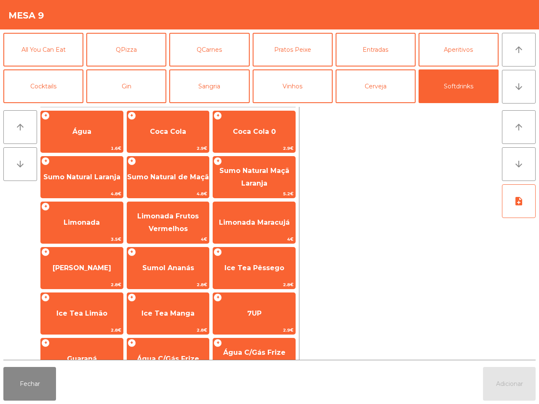
scroll to position [69, 0]
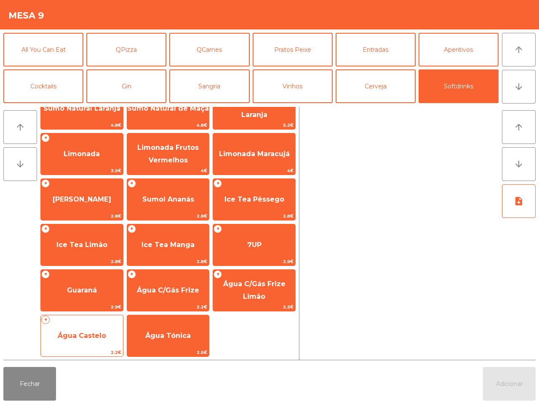
click at [108, 335] on span "Água Castelo" at bounding box center [82, 335] width 82 height 23
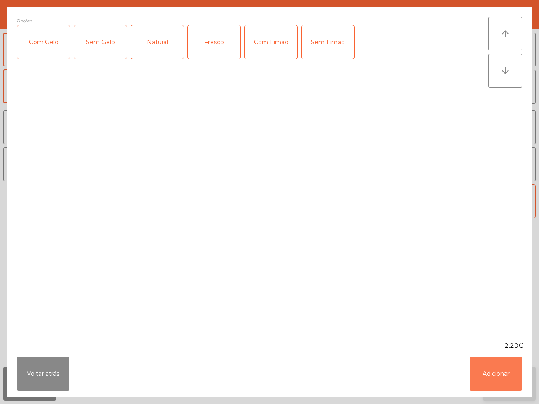
click at [492, 375] on button "Adicionar" at bounding box center [495, 374] width 53 height 34
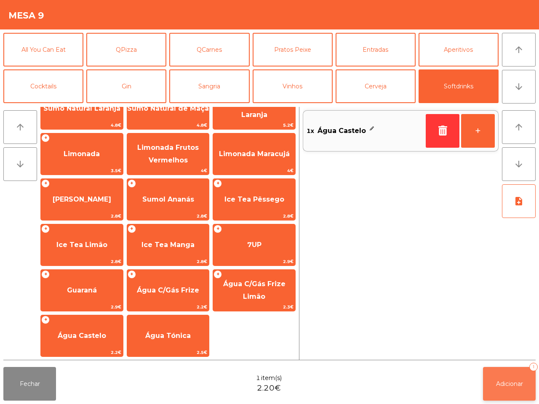
click at [501, 380] on span "Adicionar" at bounding box center [509, 384] width 27 height 8
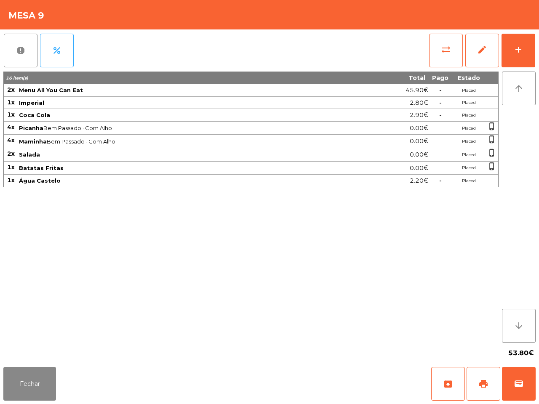
drag, startPoint x: 162, startPoint y: 403, endPoint x: 128, endPoint y: 324, distance: 86.3
click at [164, 373] on div "Fechar archive print wallet" at bounding box center [269, 384] width 539 height 40
click at [28, 383] on button "Fechar" at bounding box center [29, 384] width 53 height 34
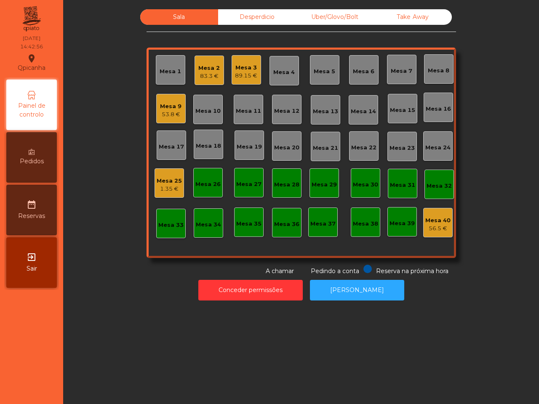
click at [205, 76] on div "83.3 €" at bounding box center [208, 76] width 21 height 8
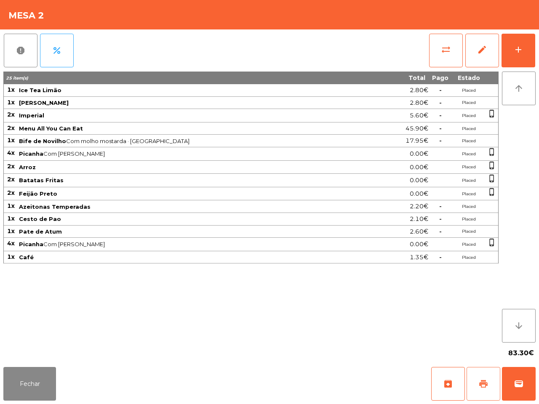
click at [473, 379] on button "print" at bounding box center [483, 384] width 34 height 34
click at [36, 375] on button "Fechar" at bounding box center [29, 384] width 53 height 34
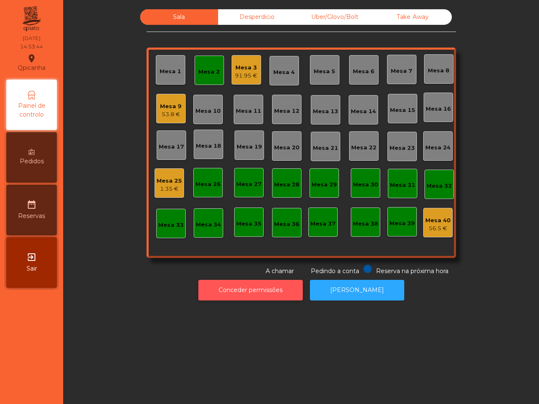
click at [257, 284] on button "Conceder permissões" at bounding box center [250, 290] width 104 height 21
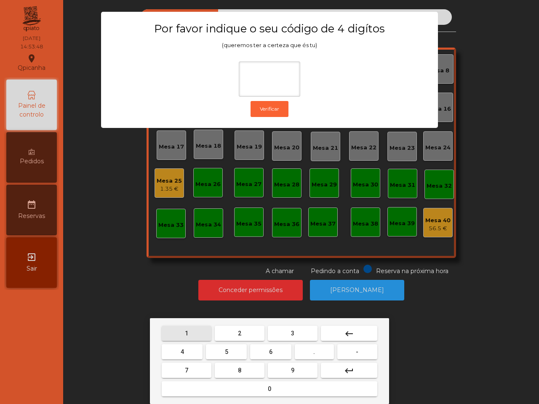
click at [185, 336] on span "1" at bounding box center [186, 333] width 3 height 7
drag, startPoint x: 295, startPoint y: 375, endPoint x: 292, endPoint y: 372, distance: 5.1
click at [297, 375] on button "9" at bounding box center [293, 370] width 50 height 15
click at [183, 356] on button "4" at bounding box center [182, 351] width 41 height 15
click at [238, 385] on button "0" at bounding box center [269, 388] width 215 height 15
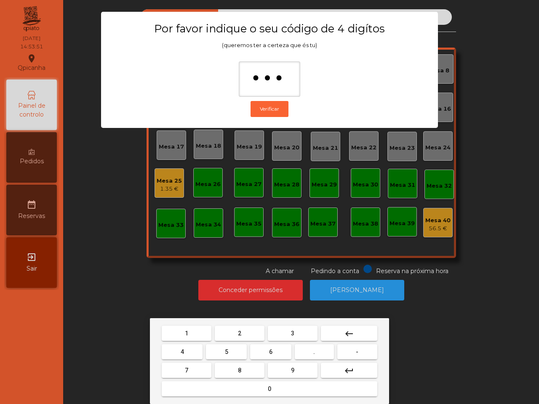
type input "****"
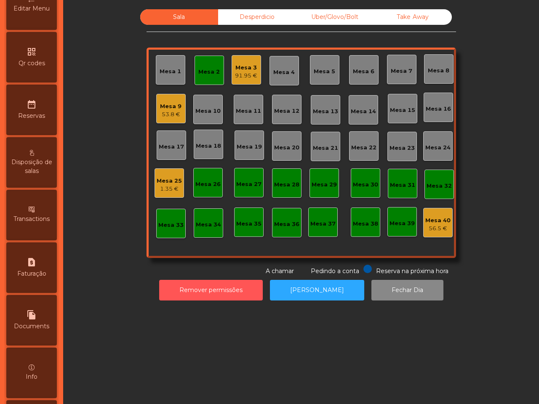
scroll to position [320, 0]
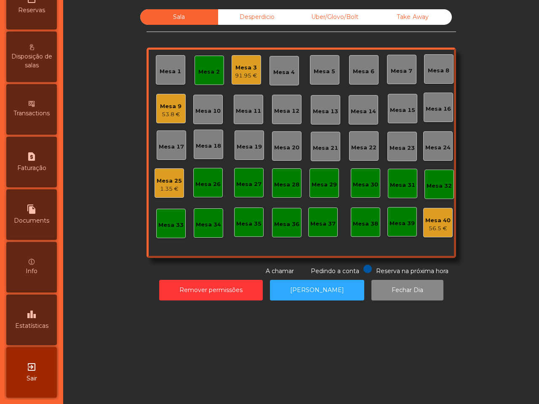
click at [48, 321] on span "Estatísticas" at bounding box center [31, 325] width 33 height 9
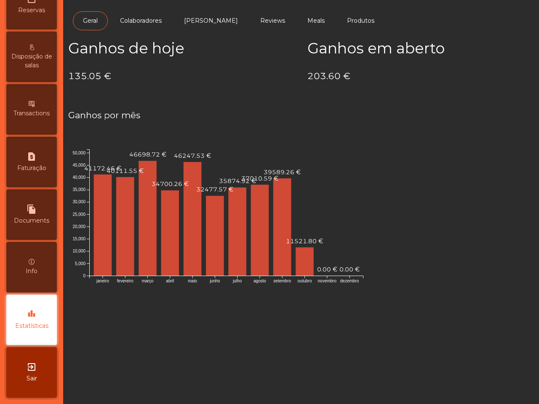
scroll to position [4, 0]
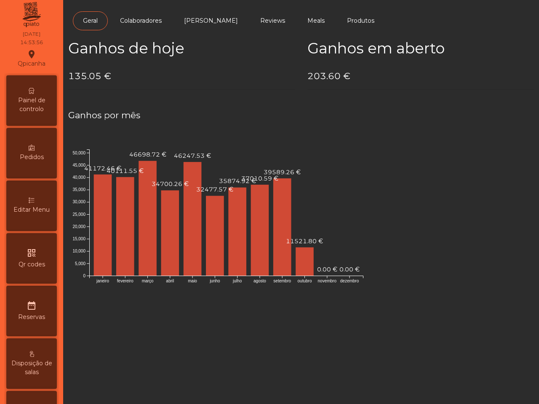
click at [39, 85] on div "Painel de controlo" at bounding box center [31, 100] width 50 height 50
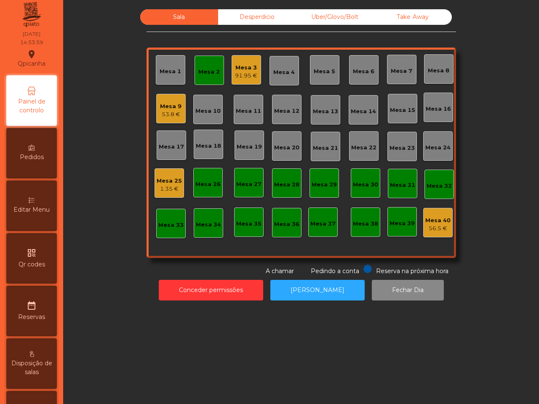
click at [204, 71] on div "Mesa 2" at bounding box center [208, 72] width 21 height 8
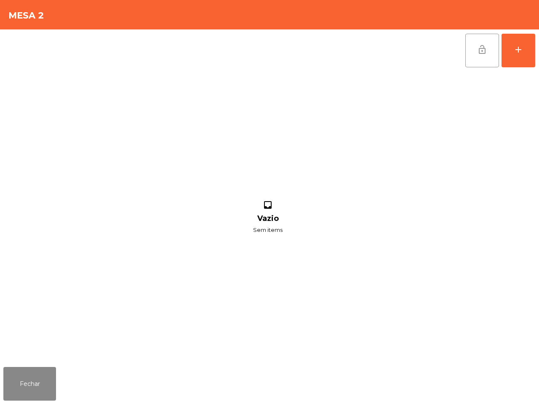
click at [489, 46] on button "lock_open" at bounding box center [482, 51] width 34 height 34
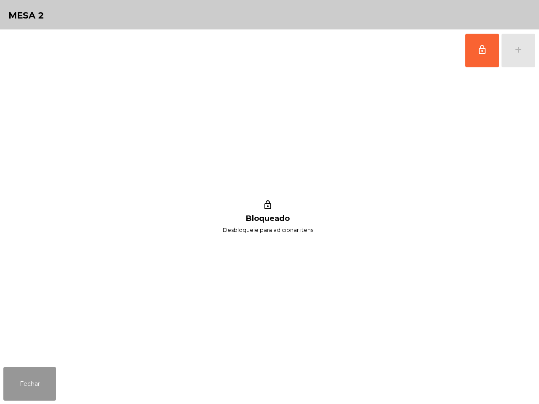
drag, startPoint x: 24, startPoint y: 382, endPoint x: 31, endPoint y: 379, distance: 6.8
click at [27, 383] on button "Fechar" at bounding box center [29, 384] width 53 height 34
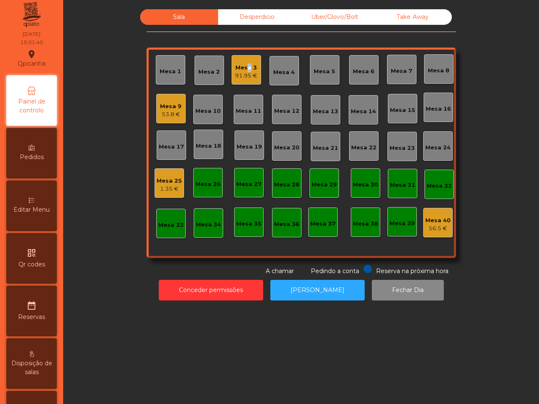
click at [243, 64] on div "Mesa 3" at bounding box center [246, 68] width 22 height 8
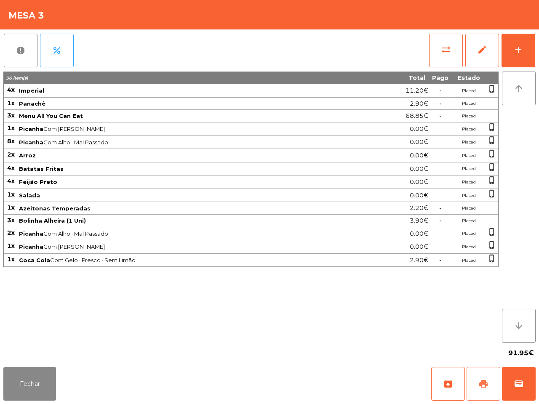
click at [482, 388] on span "print" at bounding box center [483, 384] width 10 height 10
click at [520, 383] on span "wallet" at bounding box center [518, 384] width 10 height 10
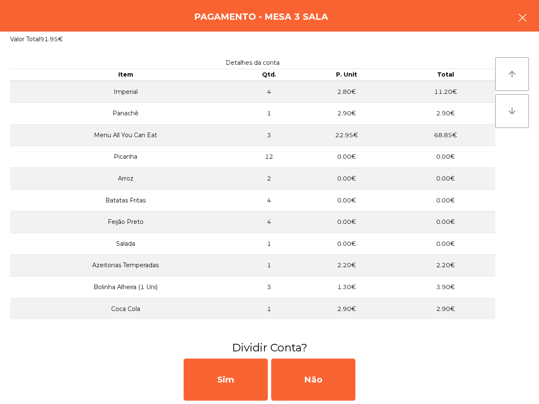
click at [523, 17] on icon "button" at bounding box center [522, 18] width 10 height 10
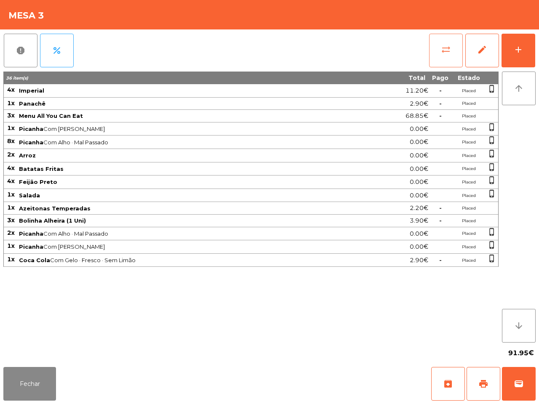
click at [447, 46] on span "sync_alt" at bounding box center [446, 50] width 10 height 10
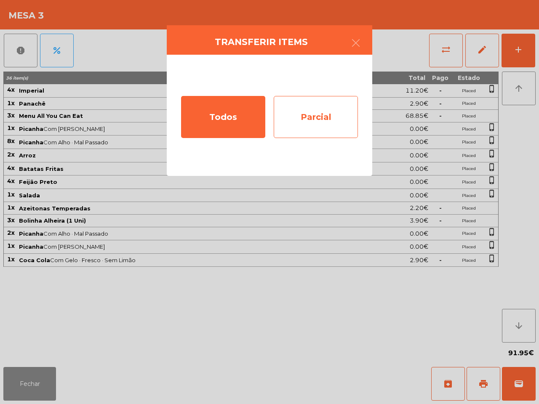
click at [293, 109] on div "Parcial" at bounding box center [316, 117] width 84 height 42
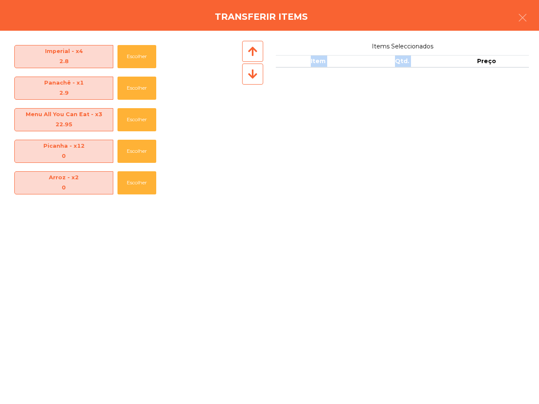
click at [294, 109] on table "Item Qtd. Preço" at bounding box center [402, 103] width 253 height 97
click at [527, 15] on icon "button" at bounding box center [522, 18] width 10 height 10
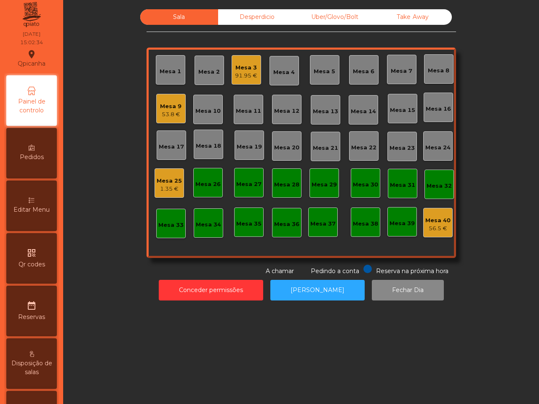
click at [247, 66] on div "Mesa 3" at bounding box center [246, 68] width 22 height 8
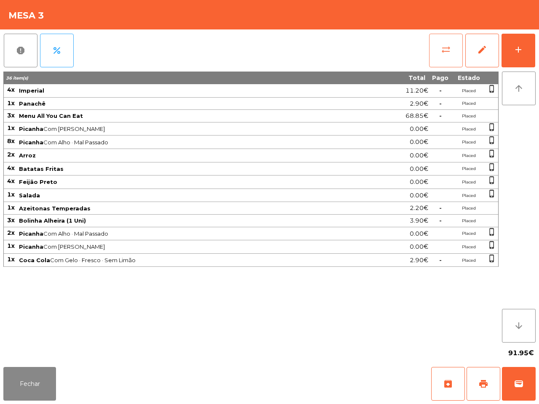
click at [436, 43] on button "sync_alt" at bounding box center [446, 51] width 34 height 34
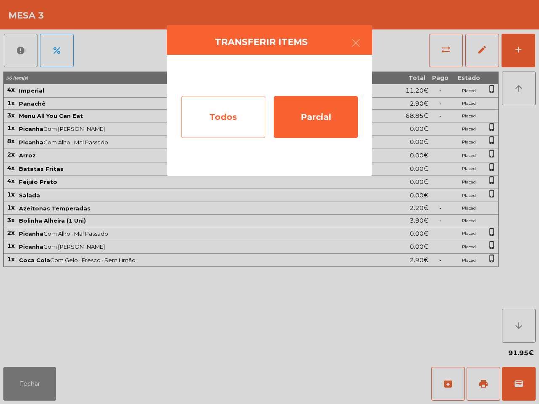
click at [218, 114] on div "Todos" at bounding box center [223, 117] width 84 height 42
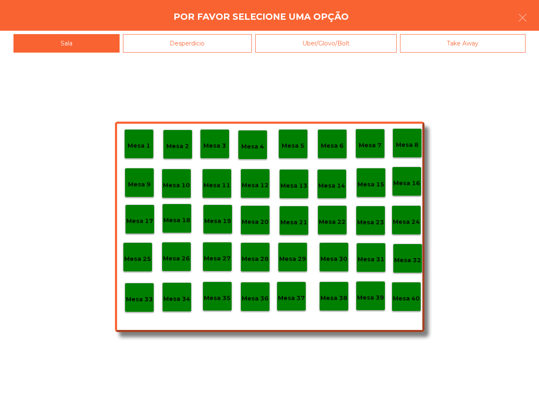
click at [364, 297] on p "Mesa 39" at bounding box center [370, 298] width 27 height 10
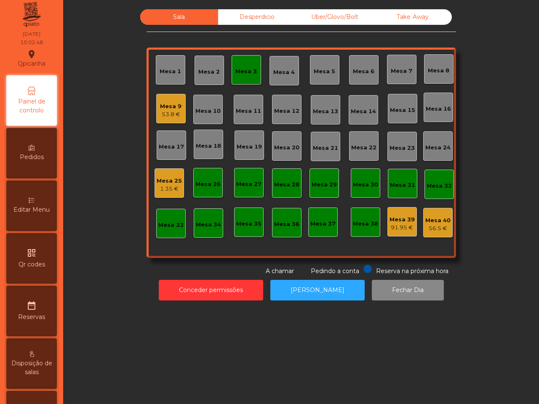
click at [172, 108] on div "Mesa 9" at bounding box center [170, 106] width 21 height 8
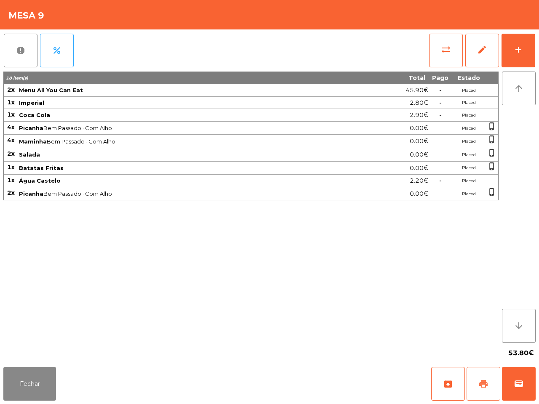
click at [478, 386] on button "print" at bounding box center [483, 384] width 34 height 34
click at [40, 380] on button "Fechar" at bounding box center [29, 384] width 53 height 34
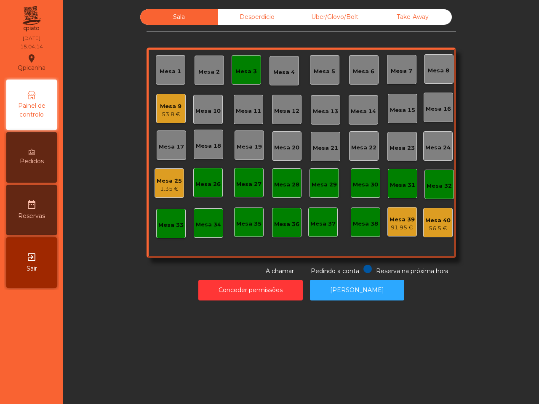
click at [171, 182] on div "Mesa 25" at bounding box center [169, 181] width 25 height 8
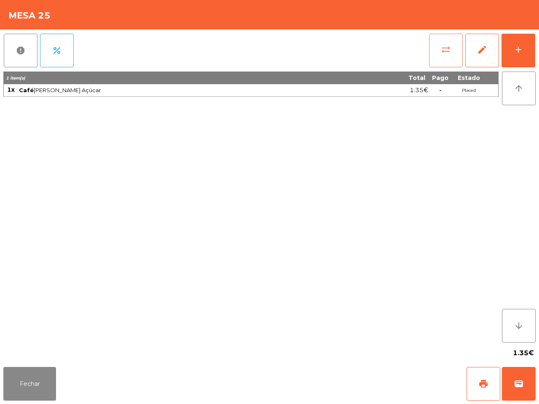
click at [440, 47] on button "sync_alt" at bounding box center [446, 51] width 34 height 34
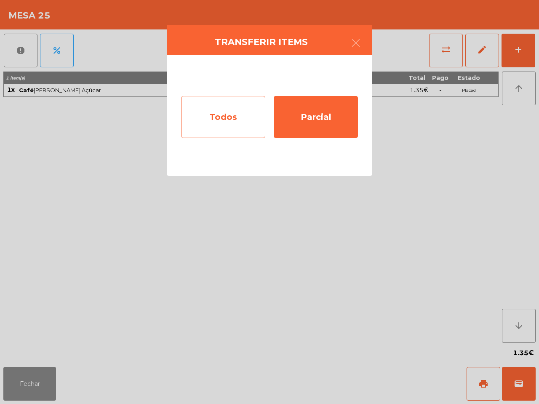
click at [240, 125] on div "Todos" at bounding box center [223, 117] width 84 height 42
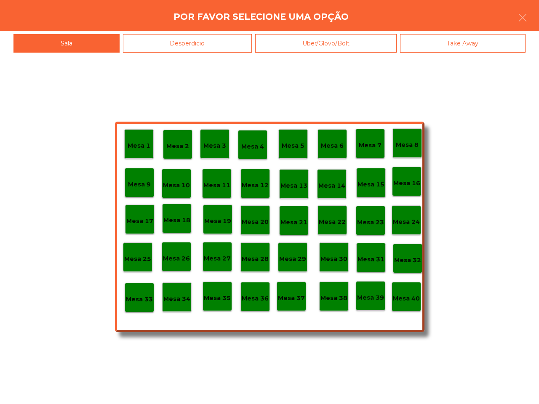
click at [192, 43] on div "Desperdicio" at bounding box center [187, 43] width 129 height 19
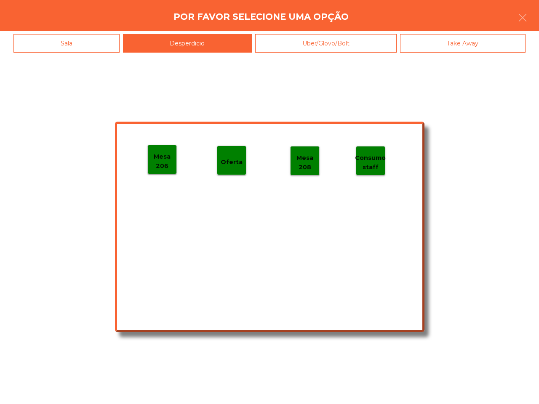
click at [156, 166] on p "Mesa 206" at bounding box center [162, 161] width 29 height 19
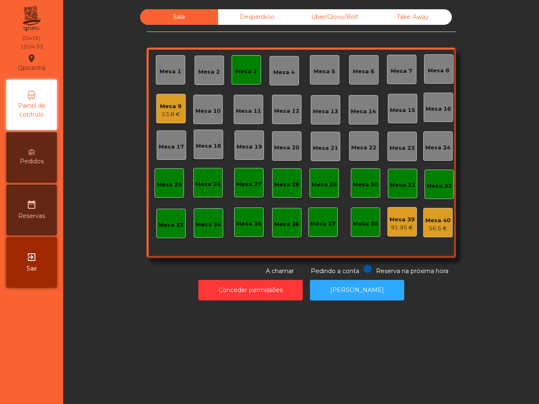
click at [163, 102] on div "Mesa 9 53.8 €" at bounding box center [170, 109] width 21 height 20
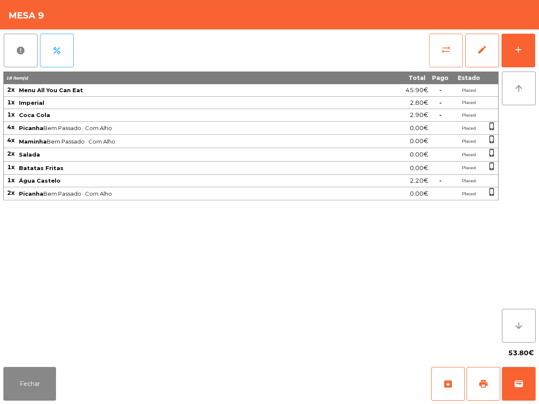
click at [438, 50] on button "sync_alt" at bounding box center [446, 51] width 34 height 34
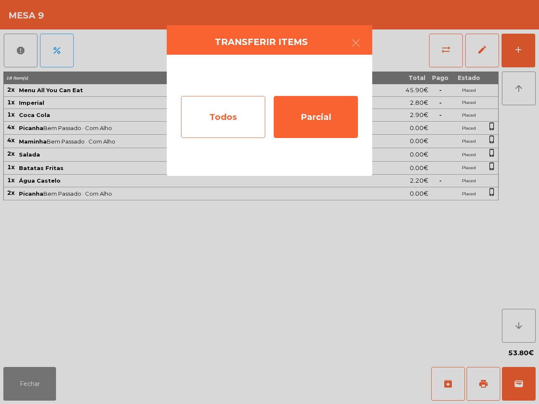
click at [224, 116] on div "Todos" at bounding box center [223, 117] width 84 height 42
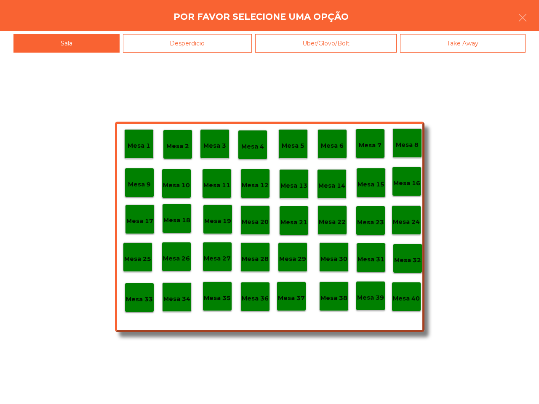
click at [404, 301] on p "Mesa 40" at bounding box center [406, 299] width 27 height 10
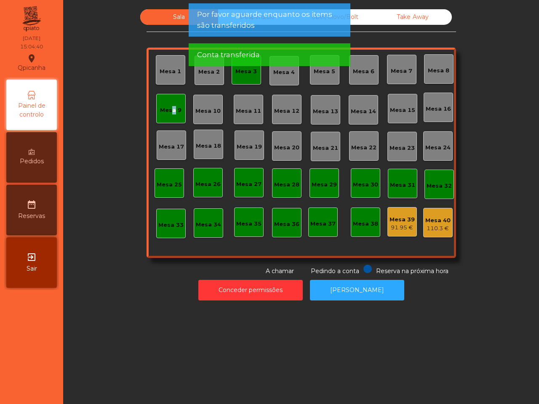
click at [167, 109] on div "Mesa 9" at bounding box center [170, 110] width 21 height 8
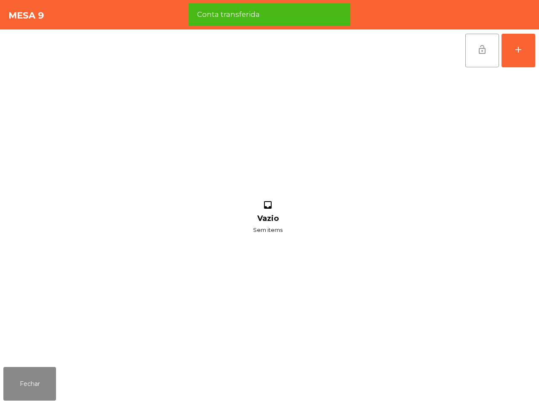
click at [473, 56] on button "lock_open" at bounding box center [482, 51] width 34 height 34
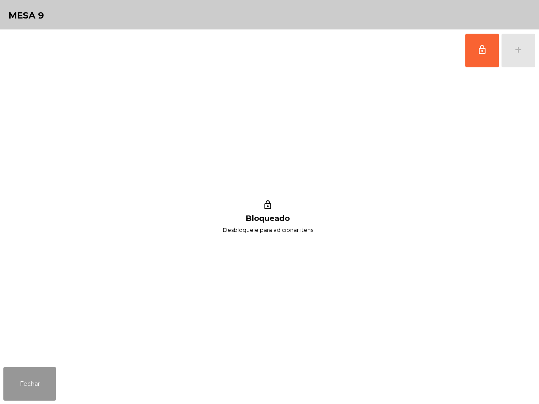
click at [43, 382] on button "Fechar" at bounding box center [29, 384] width 53 height 34
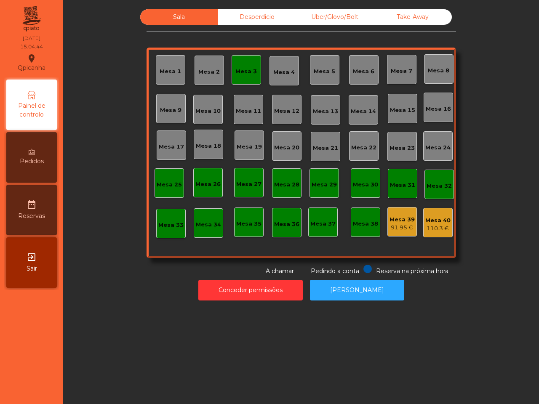
click at [246, 63] on div "Mesa 3" at bounding box center [245, 69] width 29 height 29
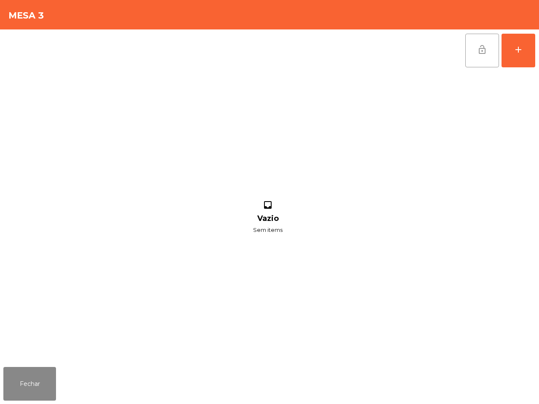
click at [491, 49] on button "lock_open" at bounding box center [482, 51] width 34 height 34
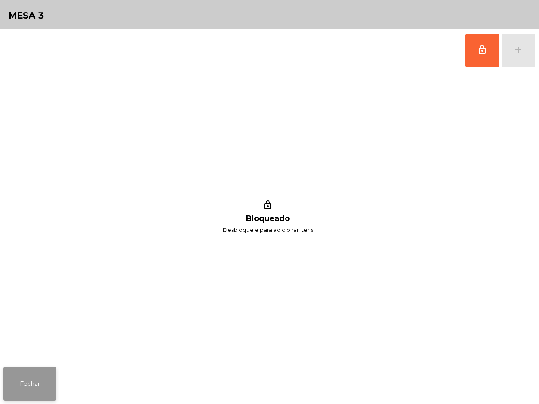
click at [8, 394] on button "Fechar" at bounding box center [29, 384] width 53 height 34
